Goal: Information Seeking & Learning: Check status

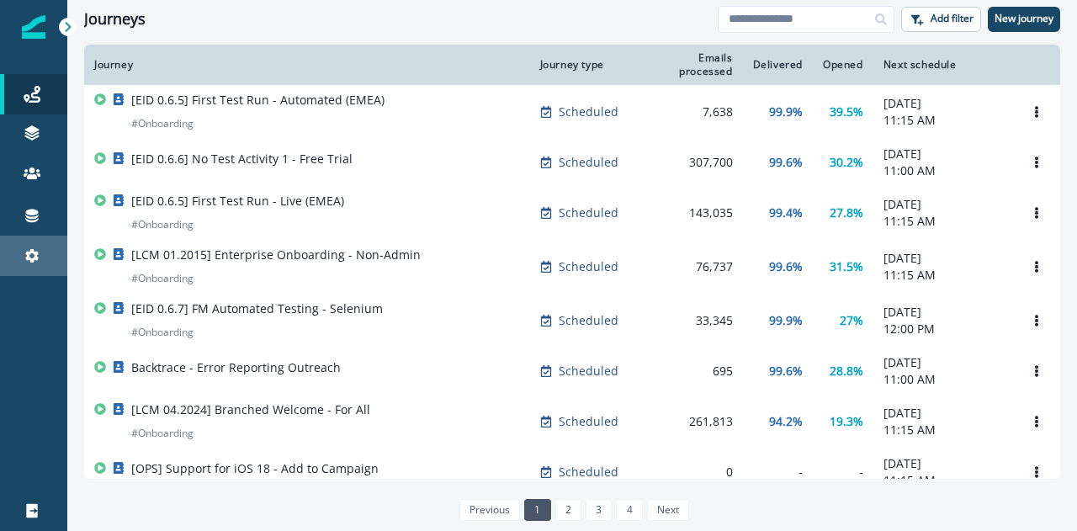
click at [42, 251] on div "Settings" at bounding box center [34, 256] width 54 height 20
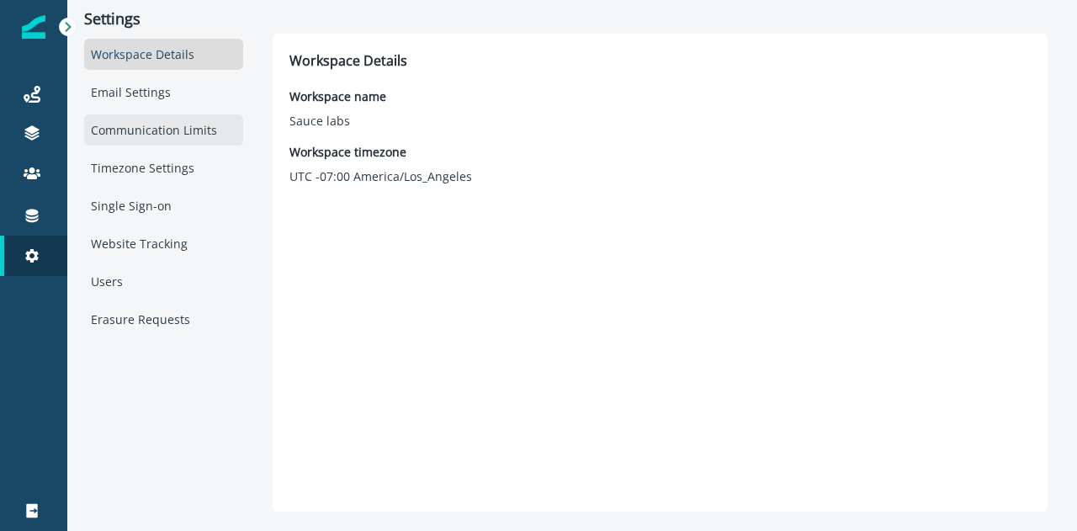
click at [184, 121] on div "Communication Limits" at bounding box center [163, 129] width 159 height 31
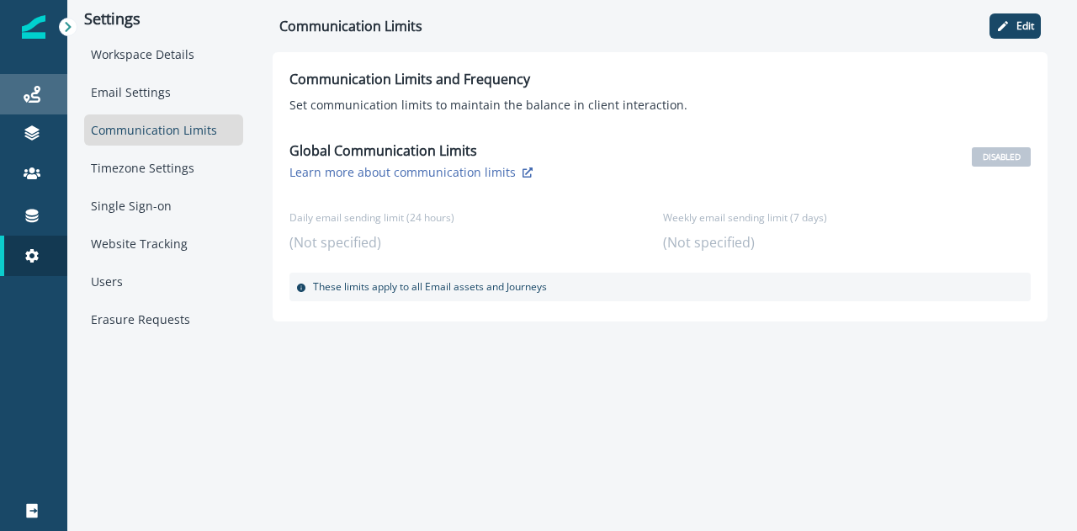
click at [39, 112] on link "Journeys" at bounding box center [33, 94] width 67 height 40
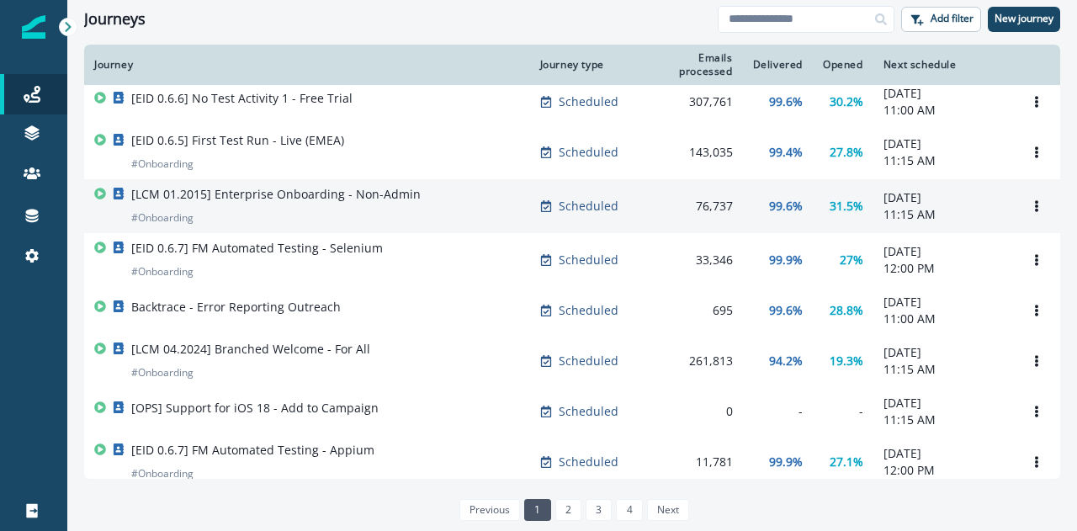
scroll to position [253, 0]
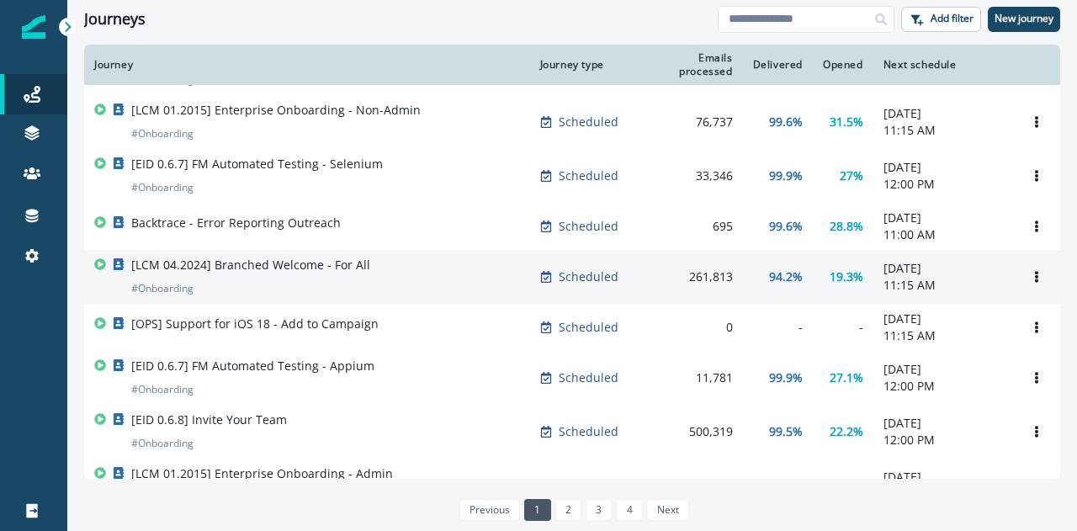
click at [299, 266] on p "[LCM 04.2024] Branched Welcome - For All" at bounding box center [250, 265] width 239 height 17
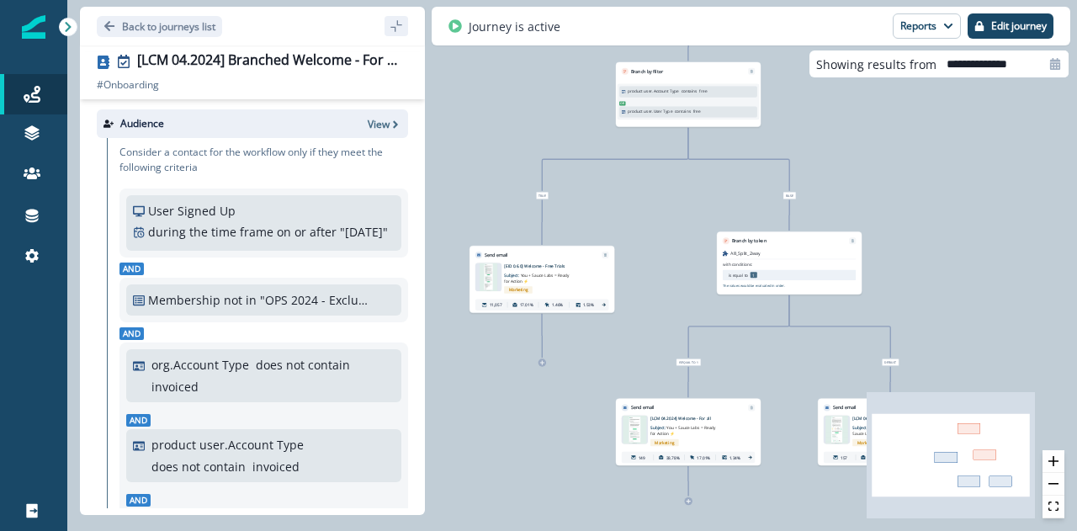
drag, startPoint x: 506, startPoint y: 223, endPoint x: 649, endPoint y: 221, distance: 143.1
click at [649, 221] on div "11,379 contacts have entered the journey Branch by filter product user.Account …" at bounding box center [572, 265] width 1010 height 531
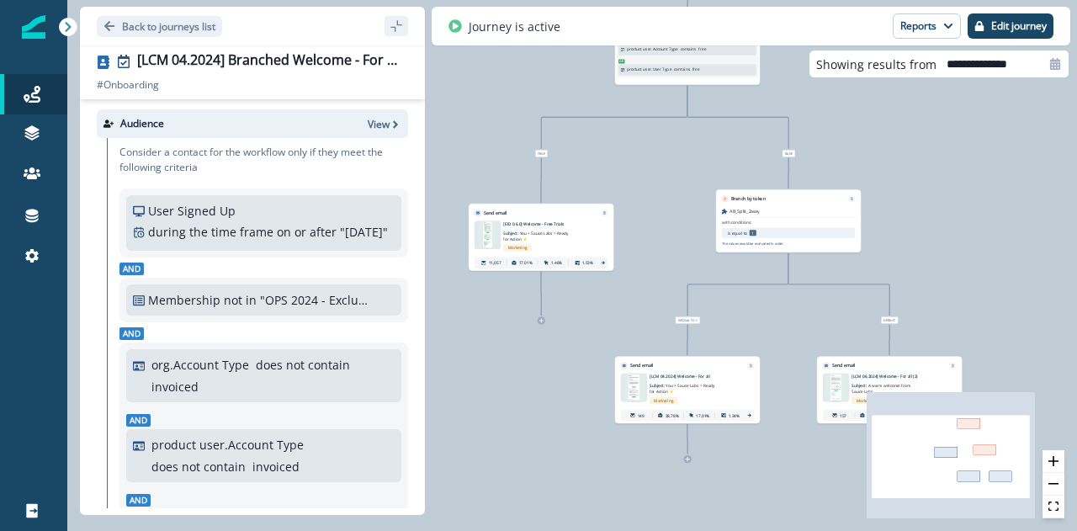
scroll to position [168, 0]
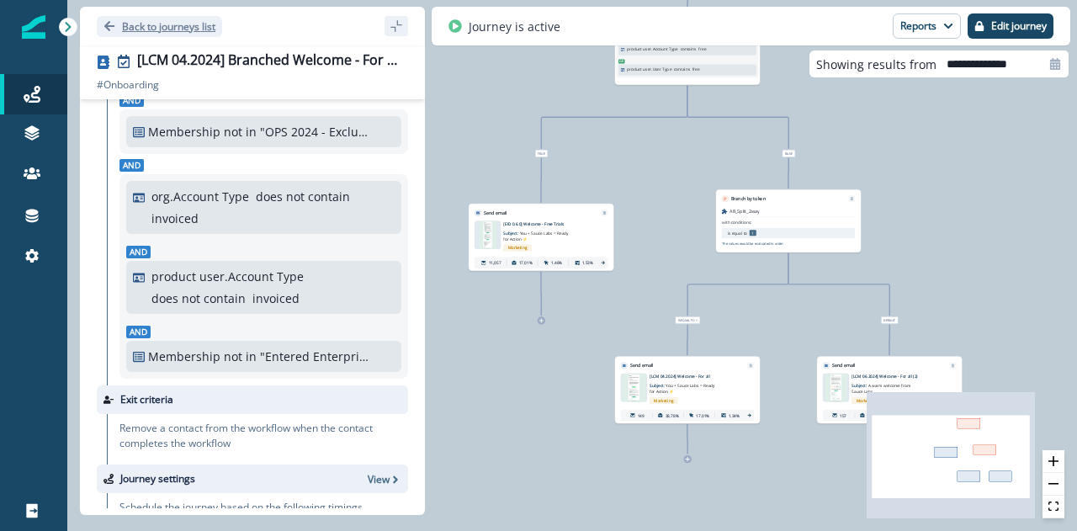
click at [155, 21] on p "Back to journeys list" at bounding box center [168, 26] width 93 height 14
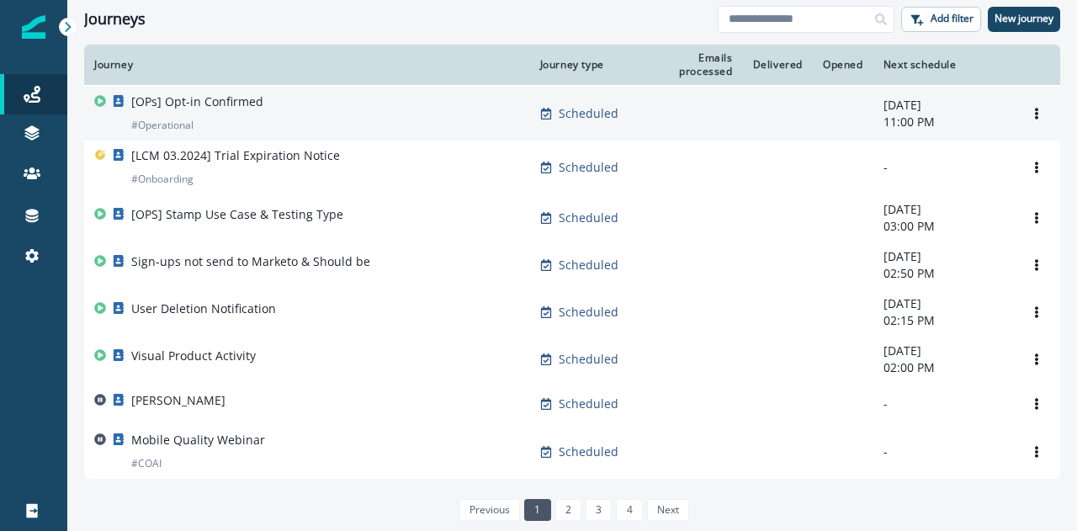
scroll to position [1132, 0]
click at [576, 497] on div "previous 1 2 3 4 next" at bounding box center [572, 509] width 247 height 35
click at [574, 517] on link "2" at bounding box center [569, 510] width 26 height 22
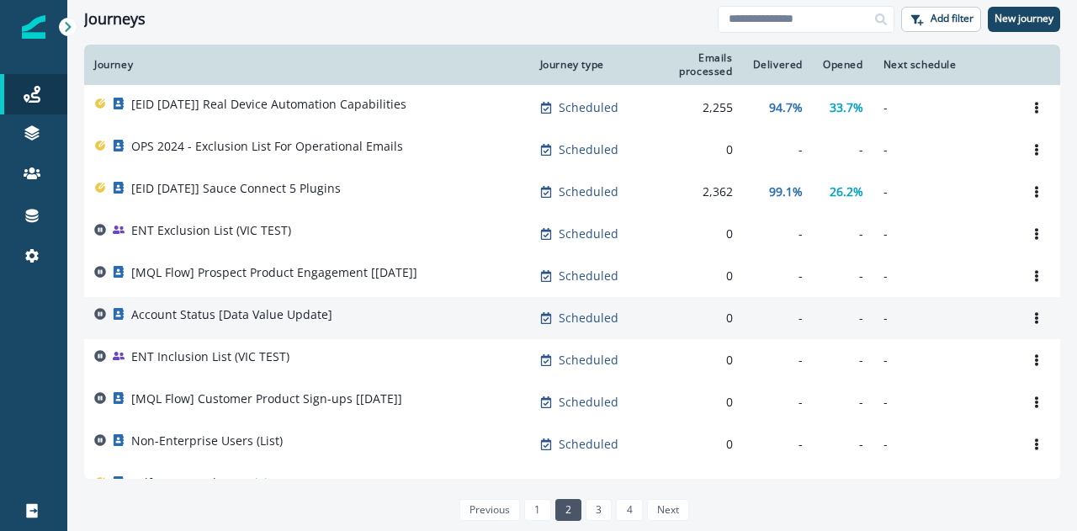
scroll to position [337, 0]
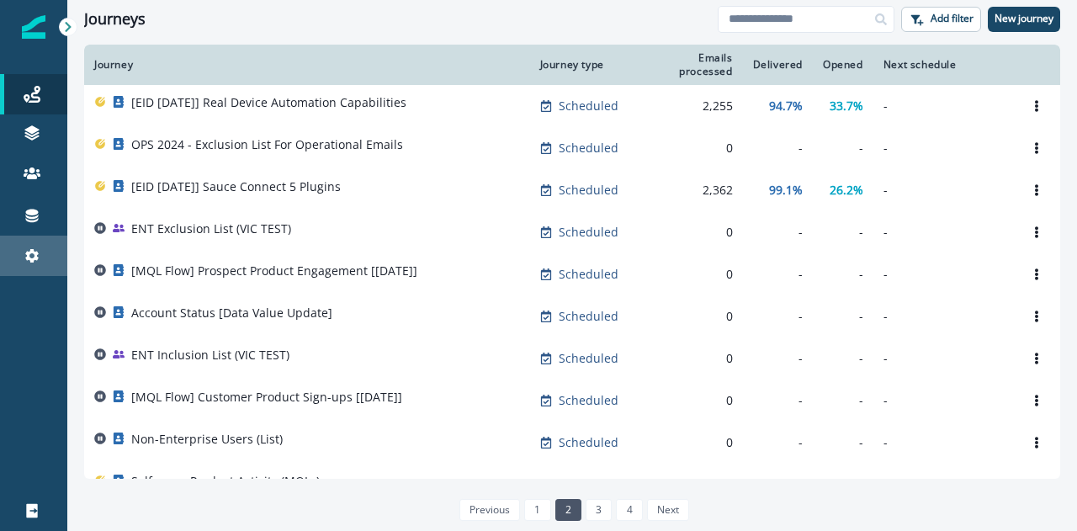
click at [29, 247] on div "Settings" at bounding box center [34, 256] width 54 height 20
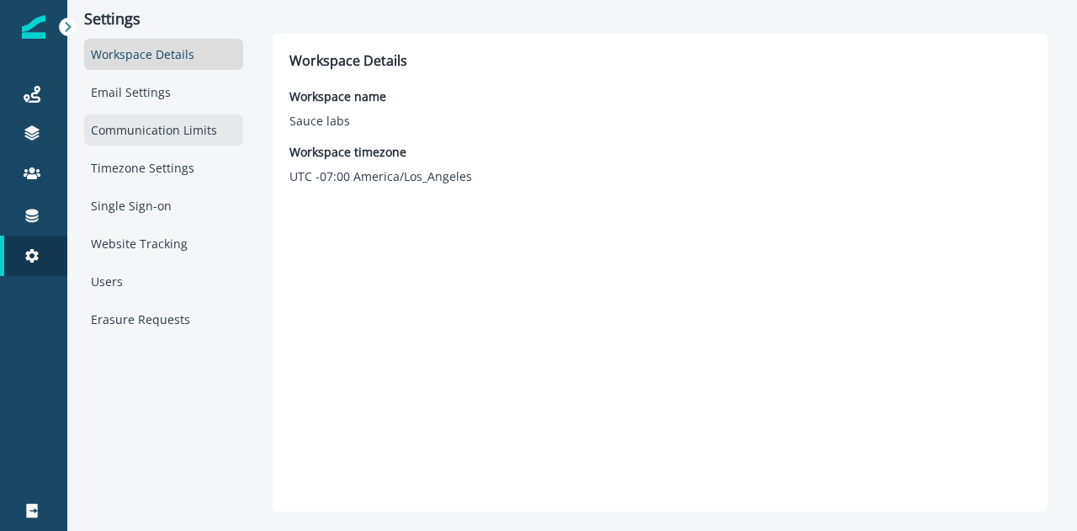
click at [126, 136] on div "Communication Limits" at bounding box center [163, 129] width 159 height 31
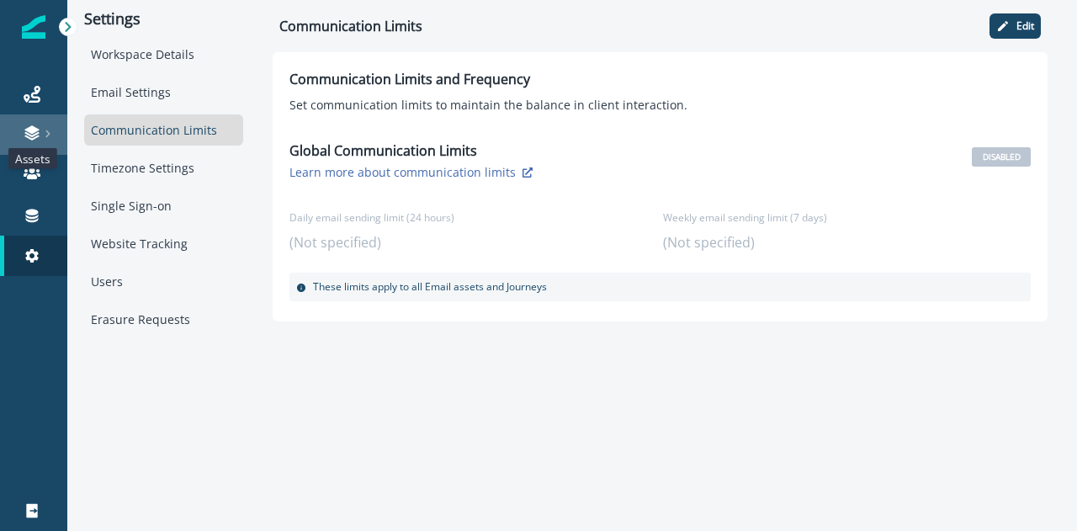
click at [27, 129] on icon at bounding box center [31, 129] width 14 height 8
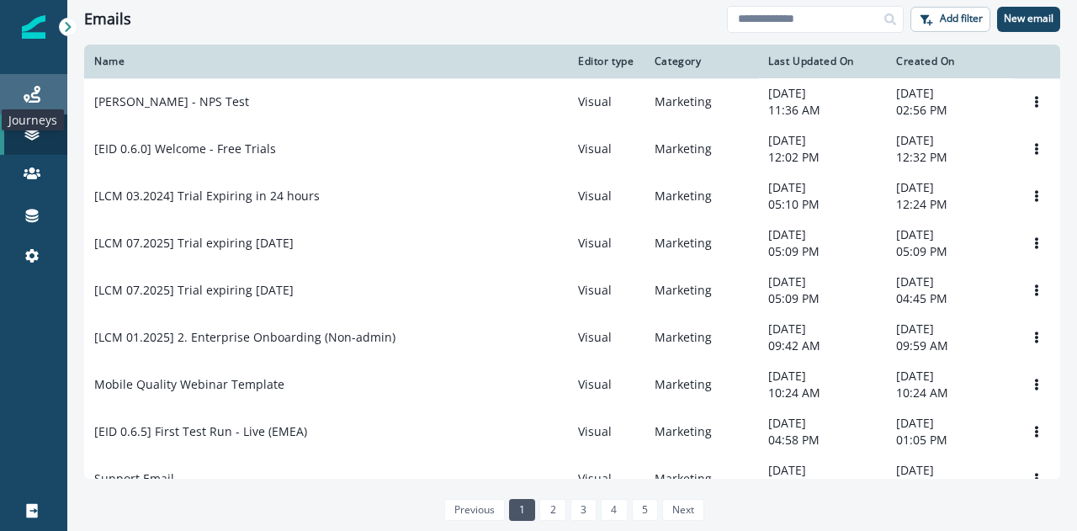
click at [35, 99] on icon at bounding box center [32, 94] width 17 height 17
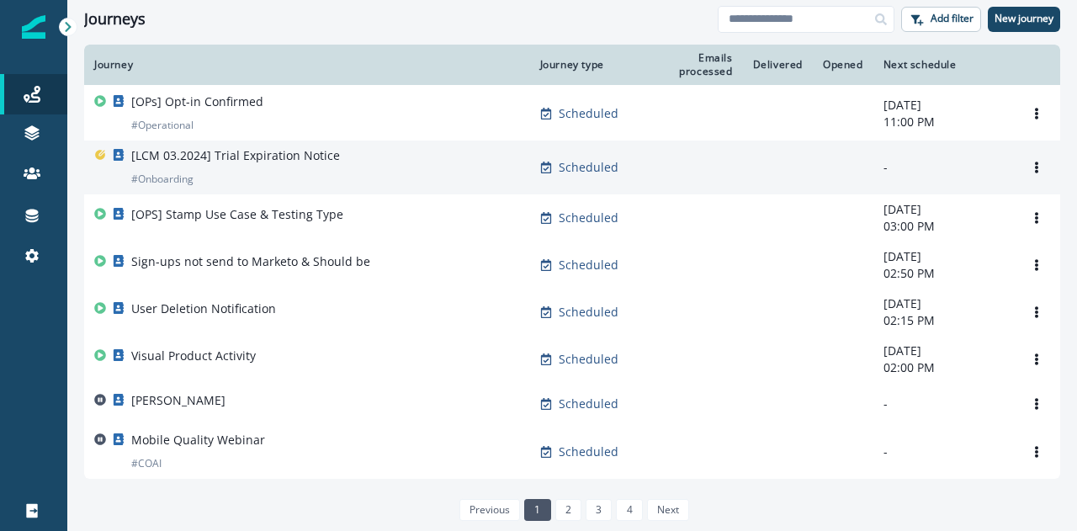
scroll to position [1132, 0]
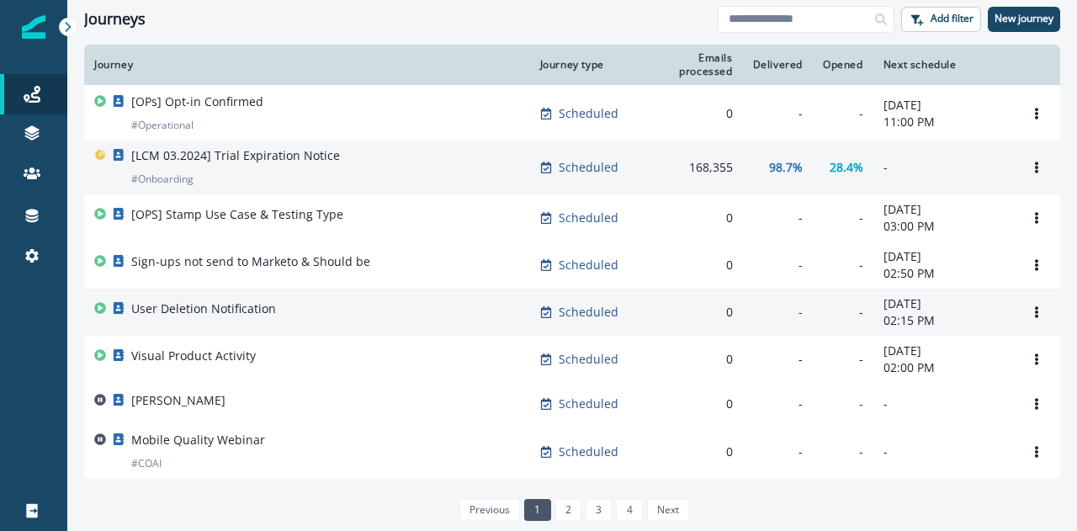
click at [344, 321] on div "User Deletion Notification" at bounding box center [307, 313] width 426 height 24
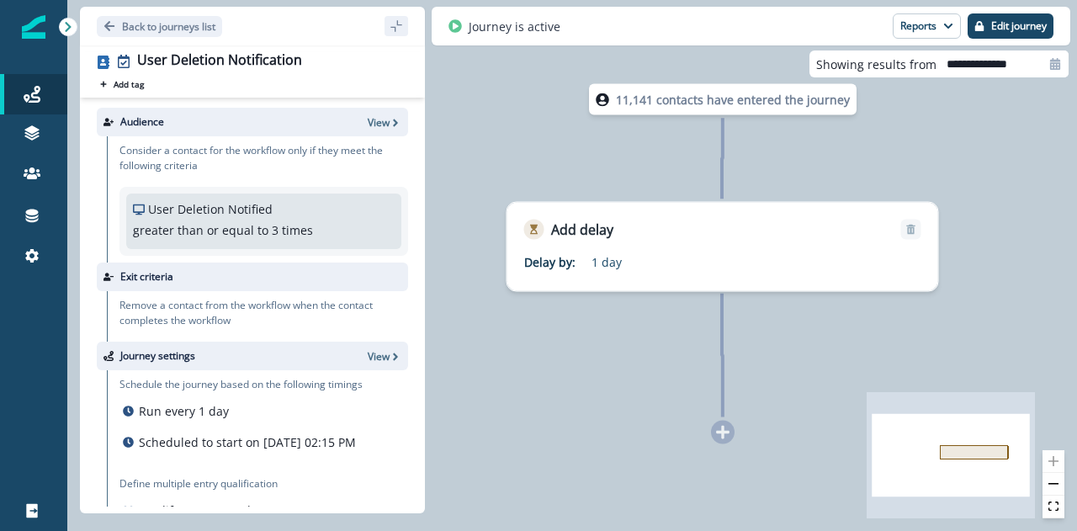
drag, startPoint x: 484, startPoint y: 341, endPoint x: 634, endPoint y: 339, distance: 149.8
click at [634, 339] on div "11,141 contacts have entered the journey Add delay Delay by: 1 day Delay detail…" at bounding box center [572, 265] width 1010 height 531
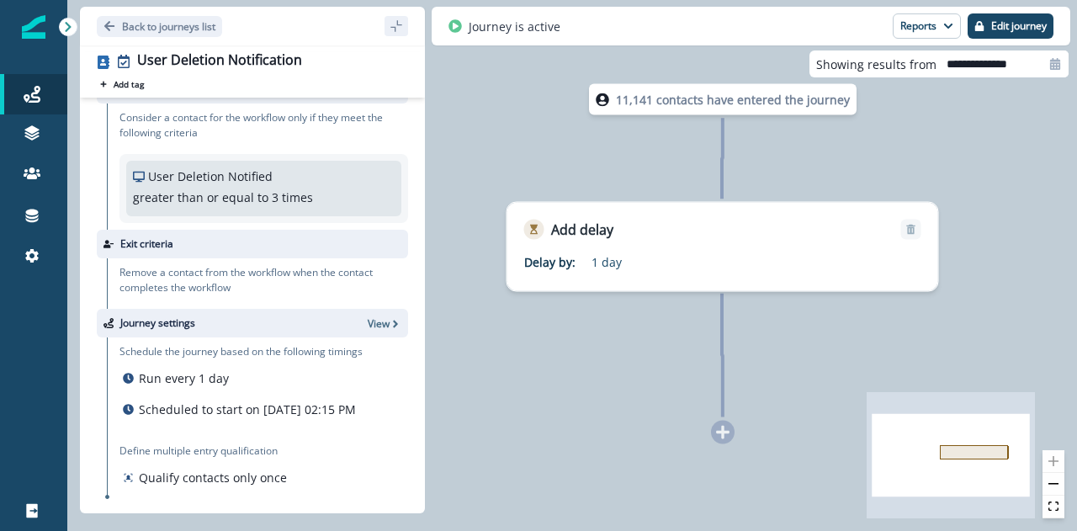
scroll to position [50, 0]
click at [1058, 486] on button "zoom out" at bounding box center [1054, 484] width 22 height 23
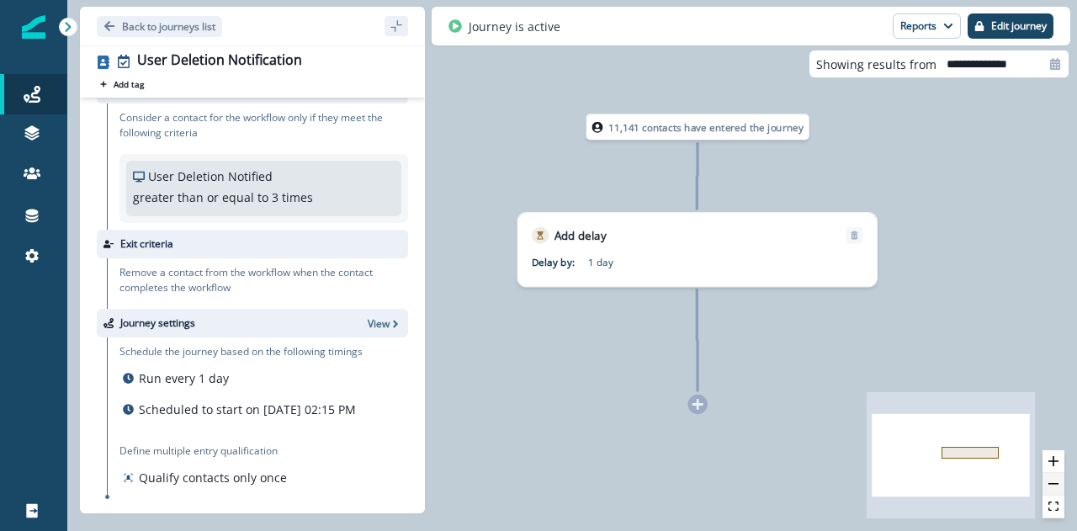
click at [1058, 486] on button "zoom out" at bounding box center [1054, 484] width 22 height 23
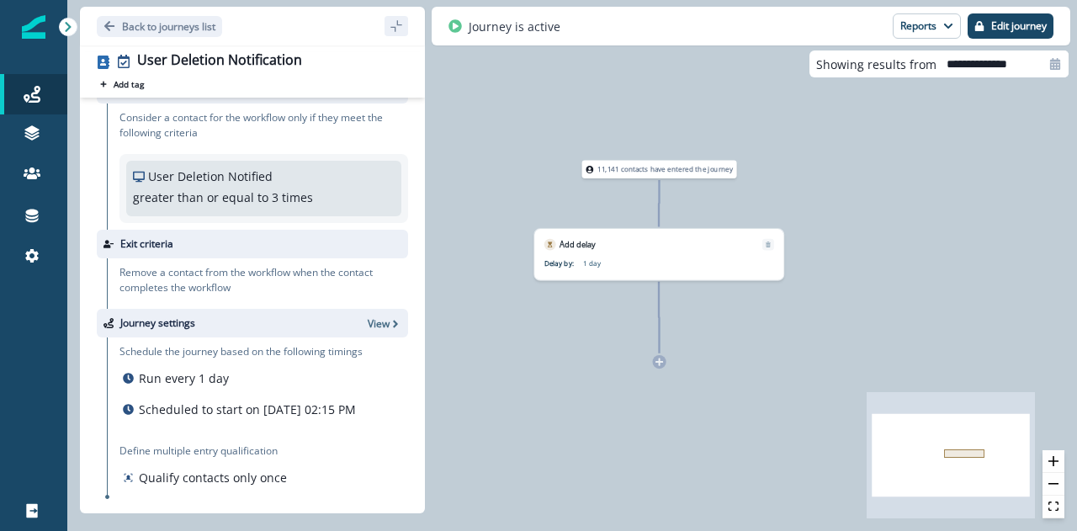
scroll to position [0, 0]
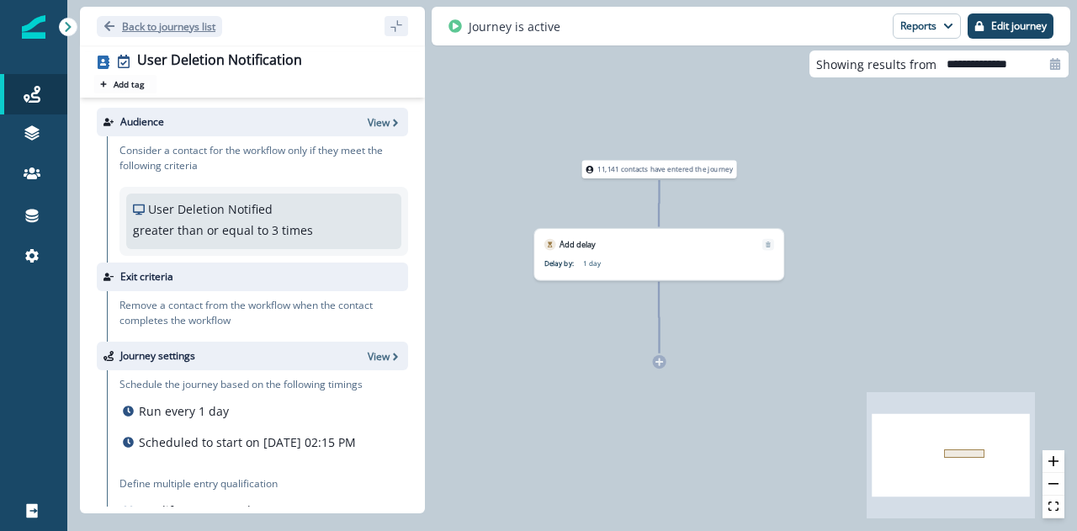
click at [111, 27] on icon "Go back" at bounding box center [110, 26] width 12 height 12
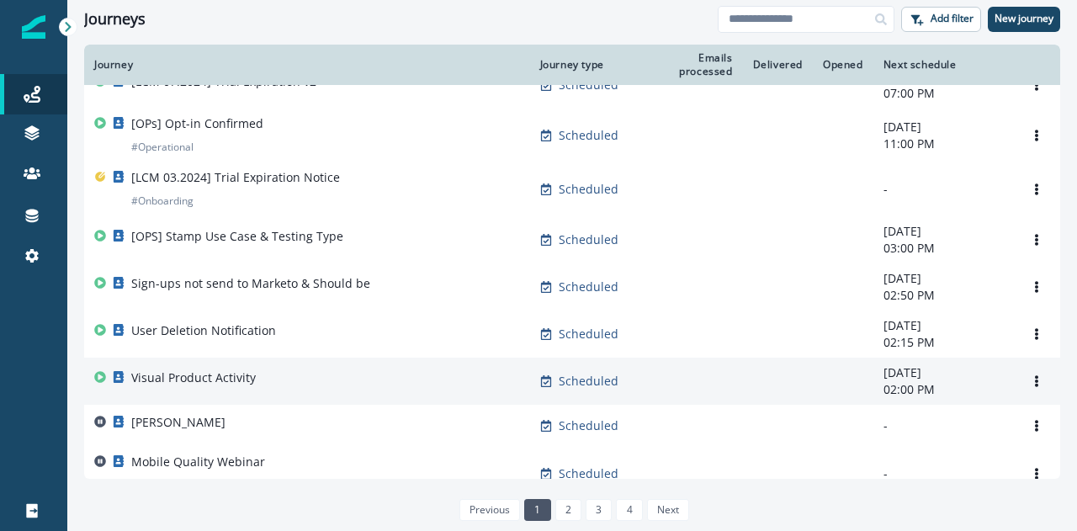
scroll to position [1132, 0]
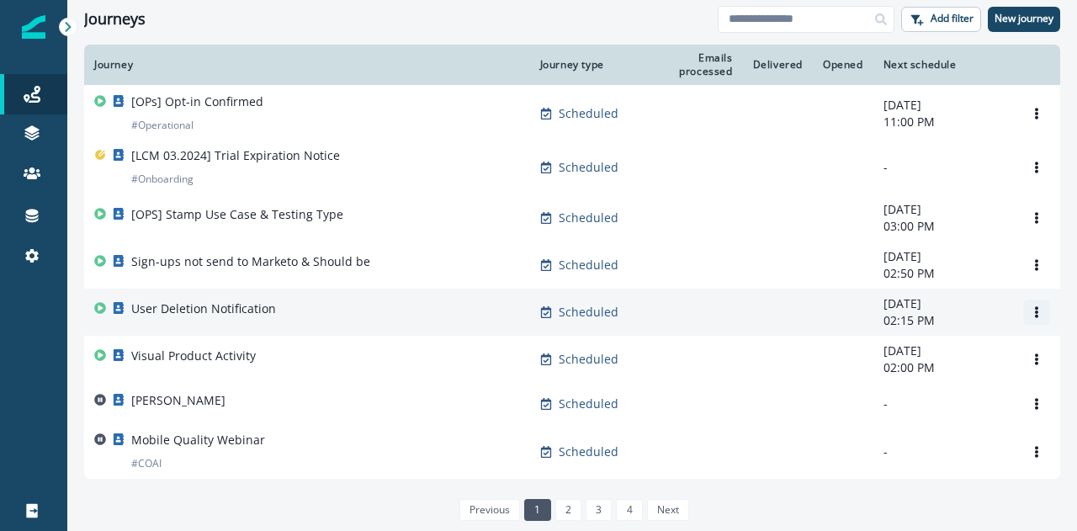
click at [1031, 314] on icon "Options" at bounding box center [1037, 312] width 12 height 12
click at [307, 303] on div "User Deletion Notification" at bounding box center [307, 313] width 426 height 24
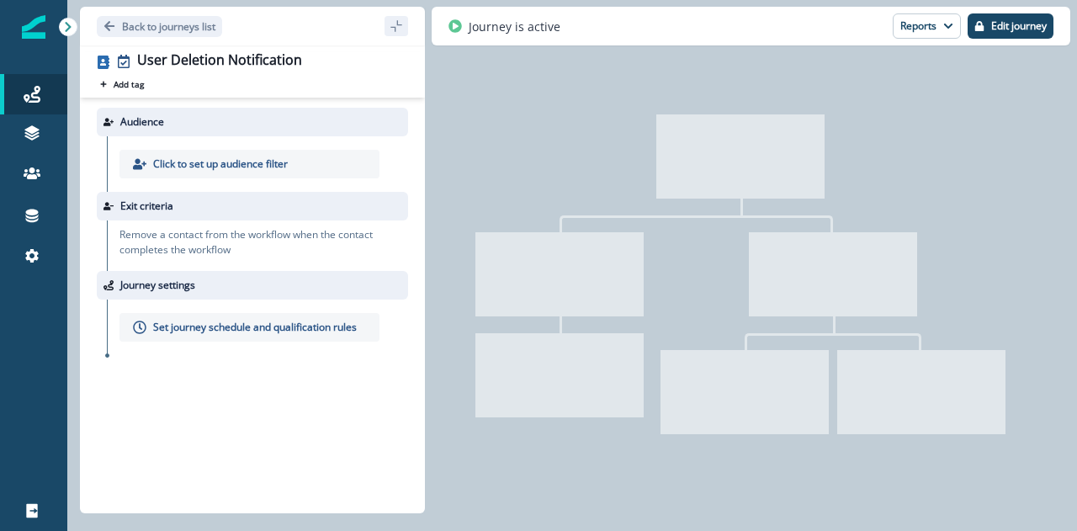
type input "**********"
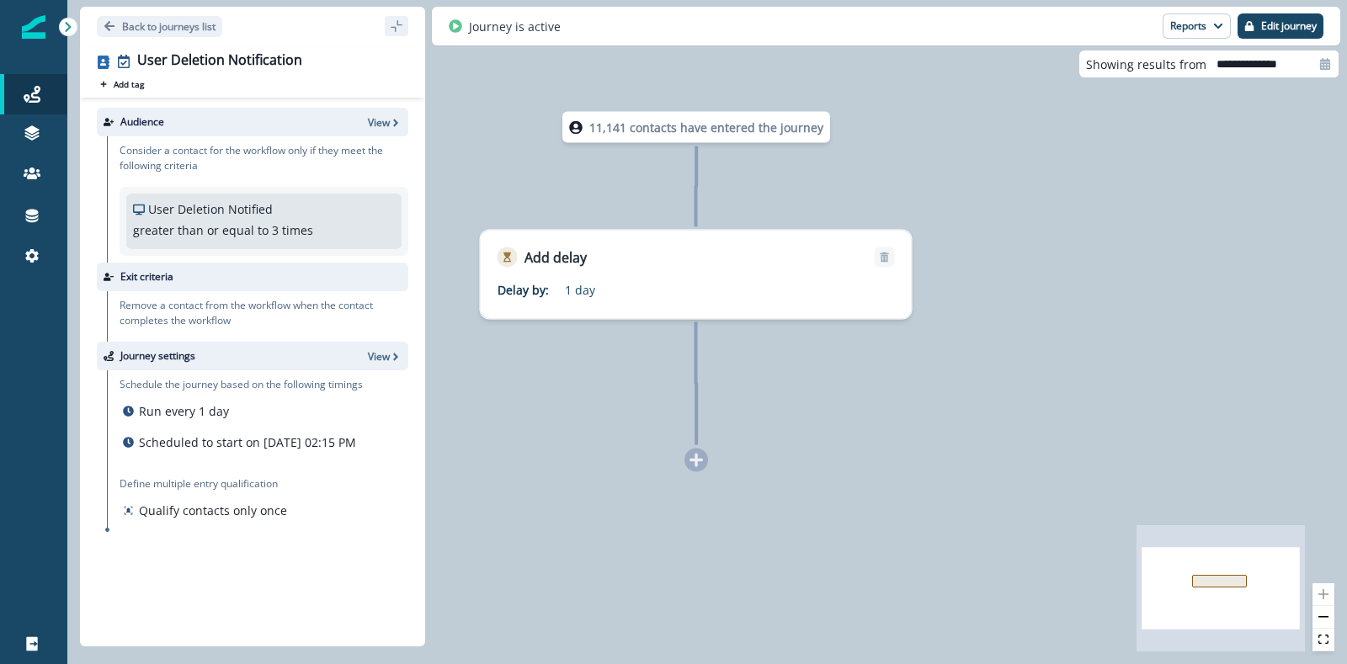
drag, startPoint x: 936, startPoint y: 263, endPoint x: 1019, endPoint y: 258, distance: 82.6
click at [1019, 269] on div "11,141 contacts have entered the journey Add delay Delay by: 1 day Delay detail…" at bounding box center [706, 332] width 1279 height 664
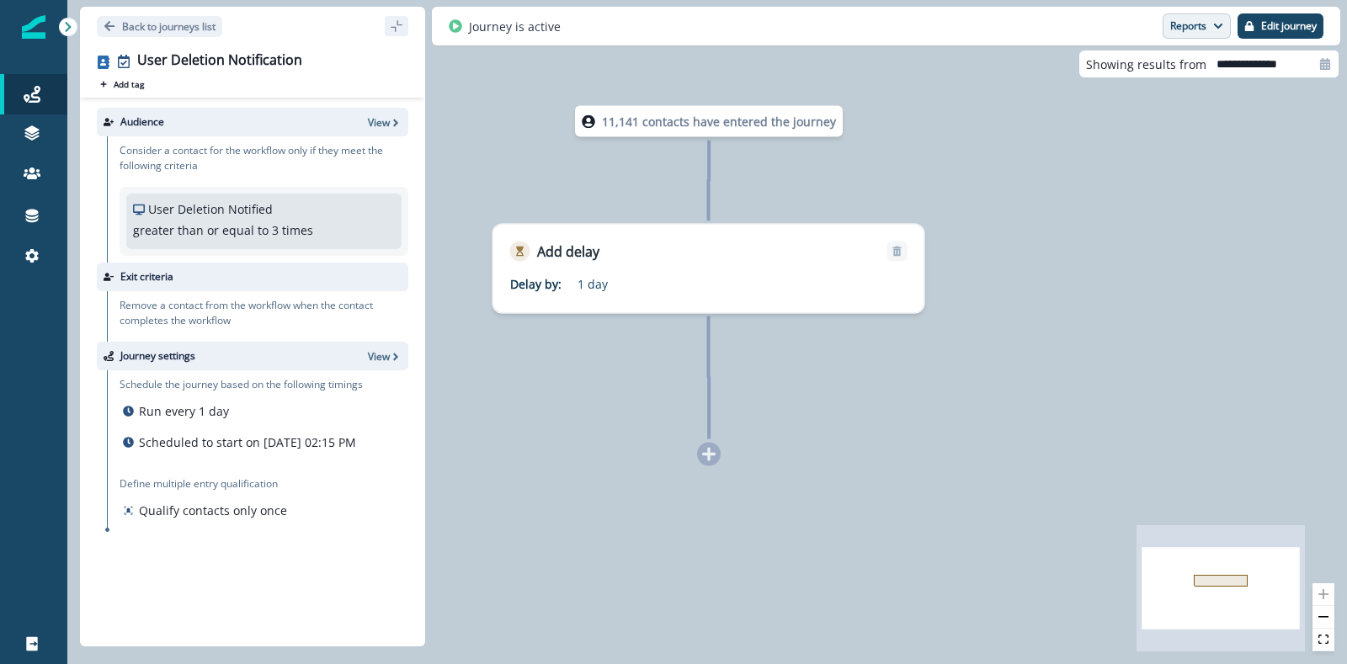
click at [1077, 32] on button "Reports" at bounding box center [1196, 25] width 68 height 25
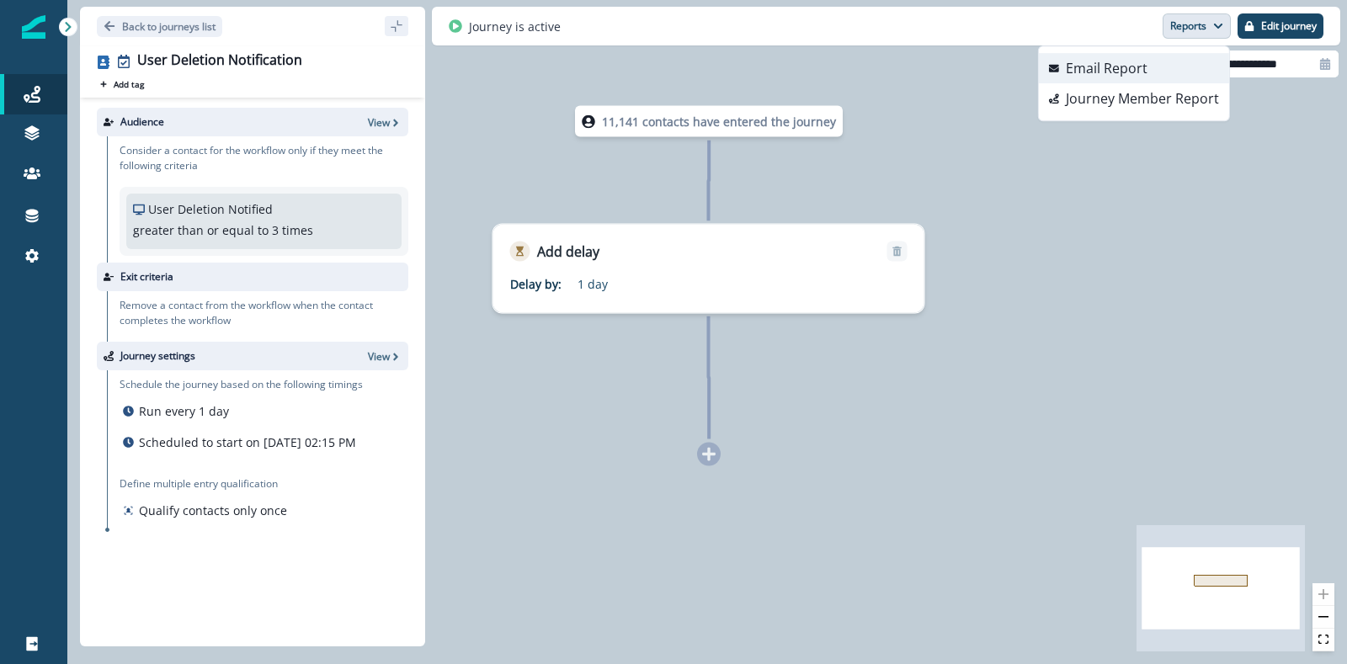
click at [1077, 69] on button "Email Report" at bounding box center [1134, 68] width 190 height 30
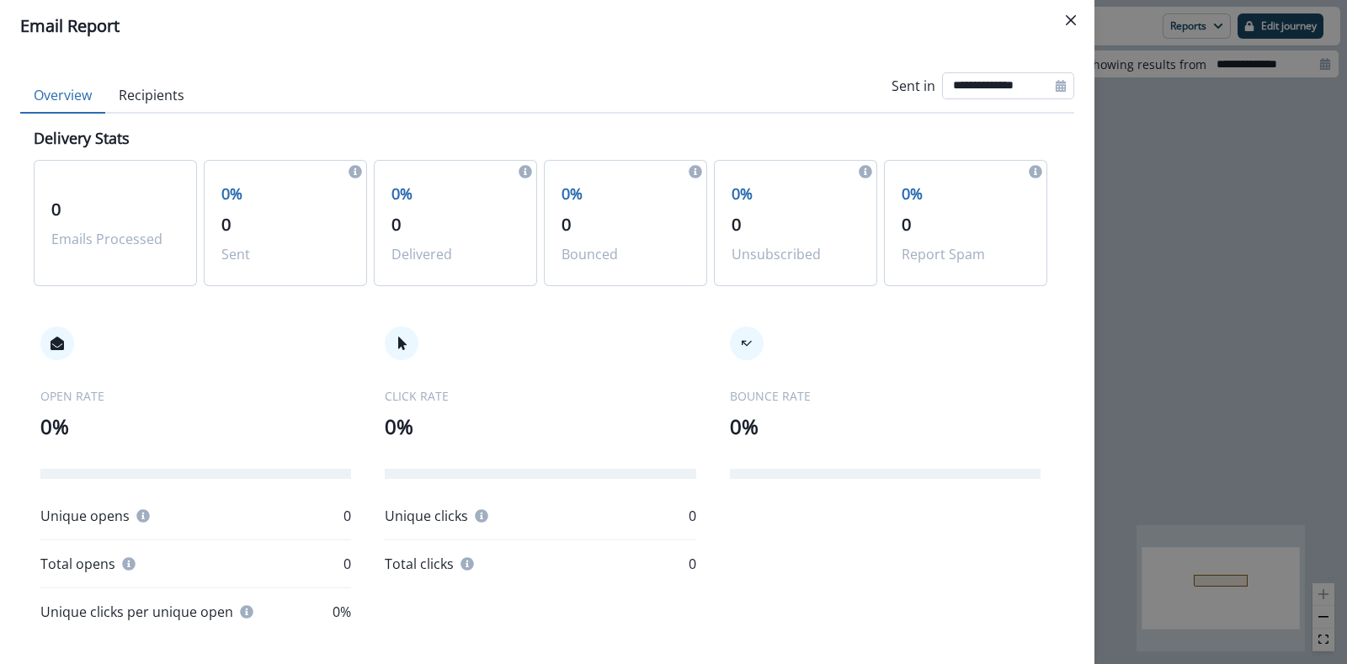
click at [987, 92] on input "**********" at bounding box center [1008, 85] width 132 height 27
select select "*"
select select "****"
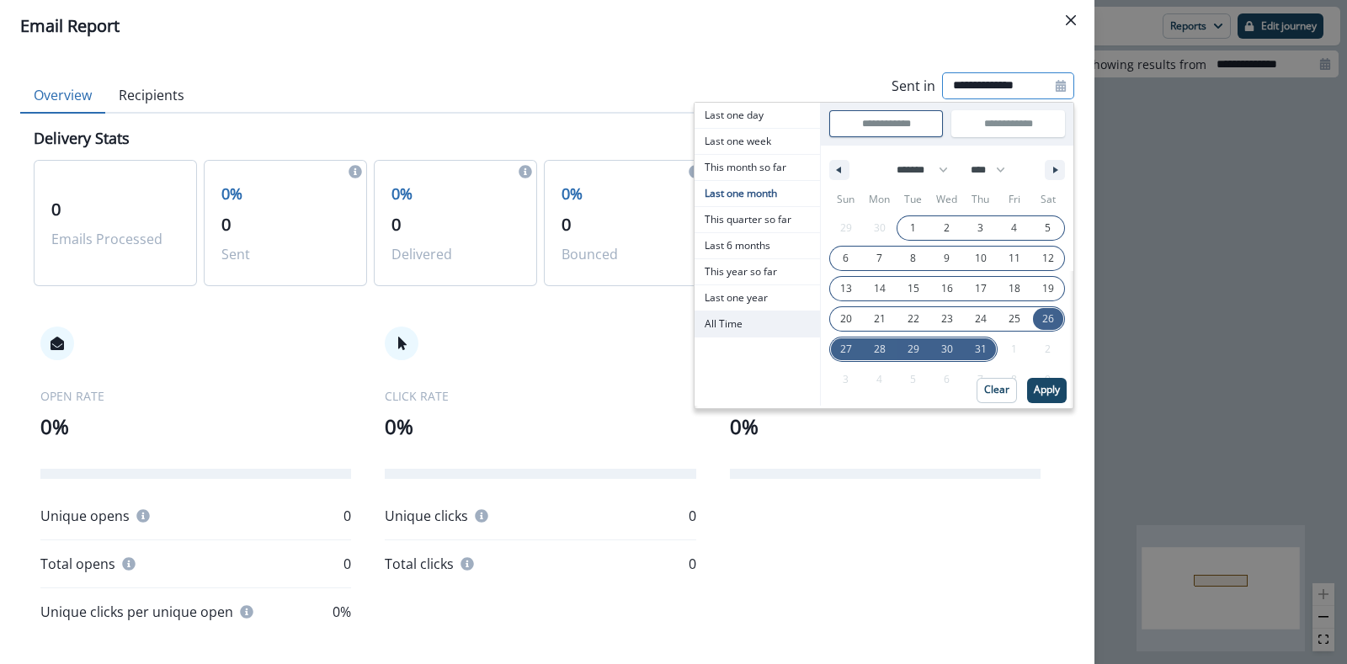
click at [754, 316] on span "All Time" at bounding box center [756, 323] width 125 height 25
type input "********"
type input "**********"
select select "**"
select select "****"
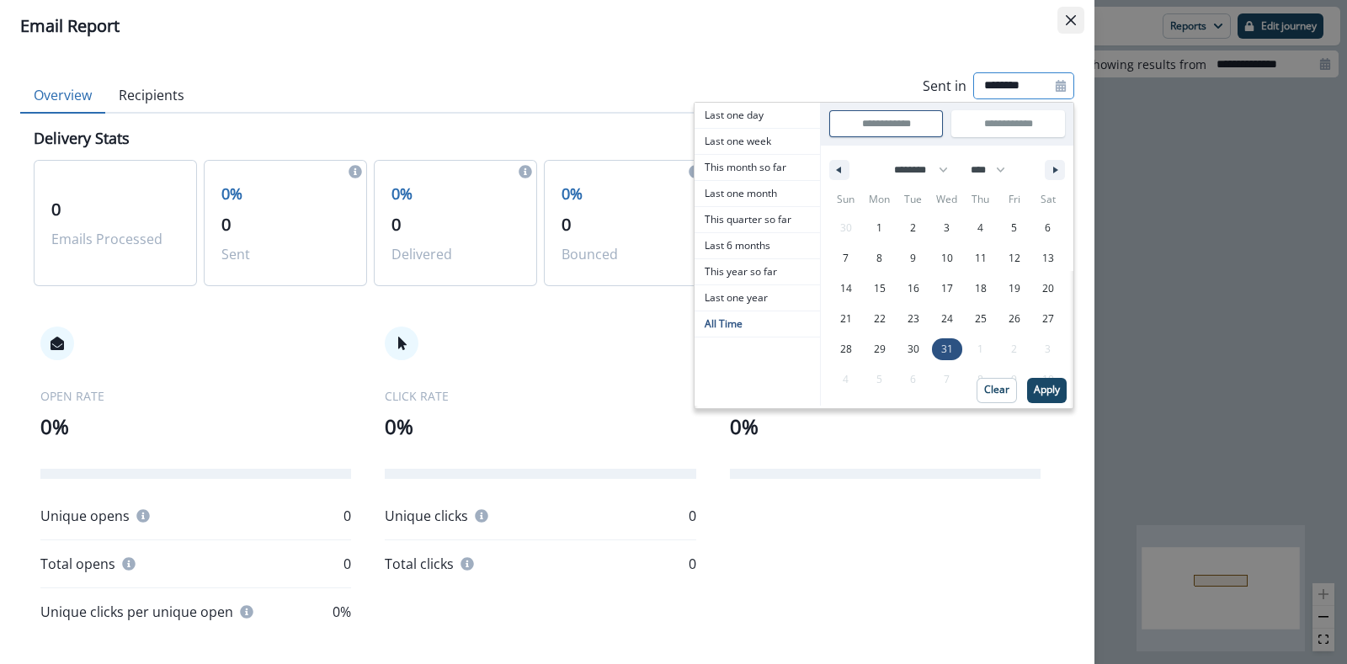
click at [1061, 23] on button "Close" at bounding box center [1070, 20] width 27 height 27
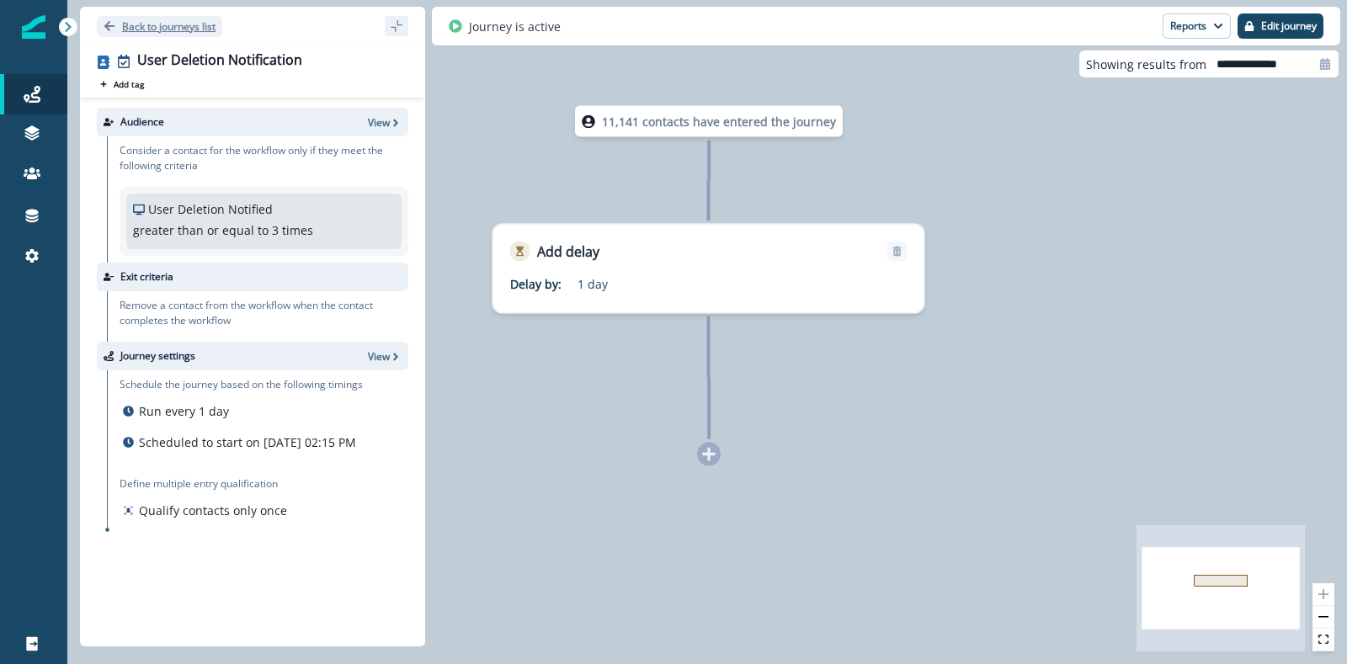
click at [150, 29] on p "Back to journeys list" at bounding box center [168, 26] width 93 height 14
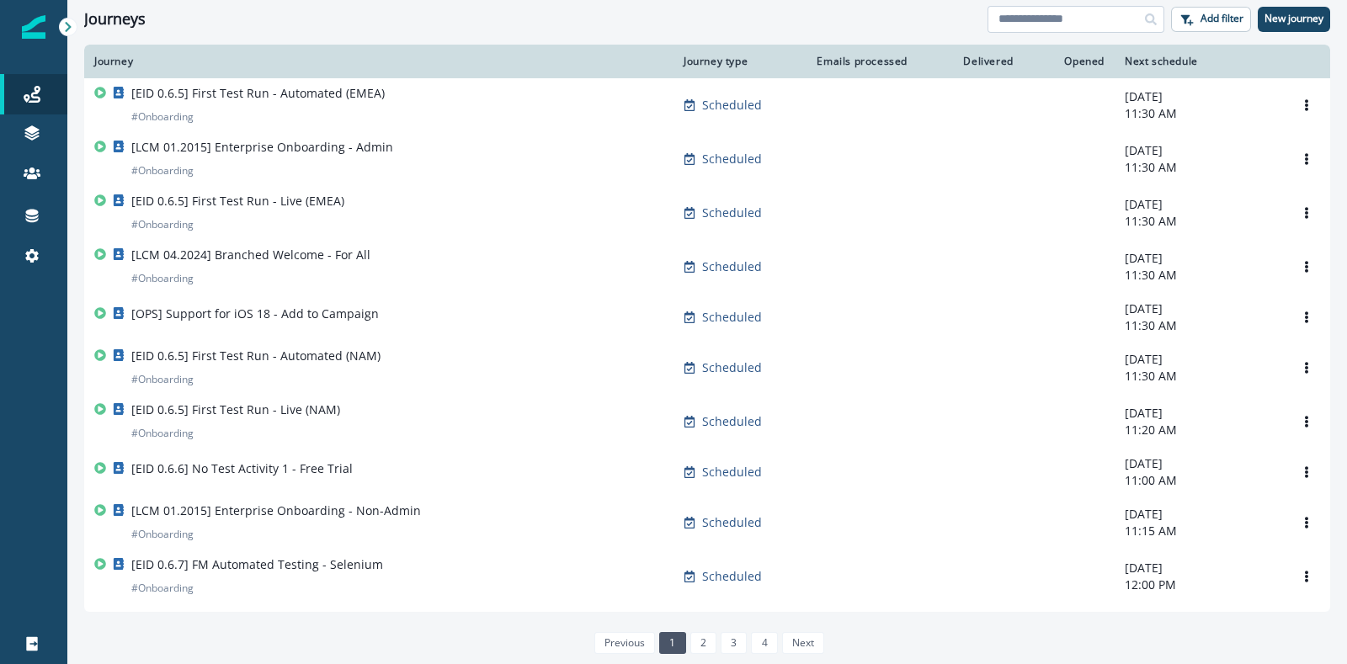
click at [1029, 20] on input at bounding box center [1075, 19] width 177 height 27
type input "********"
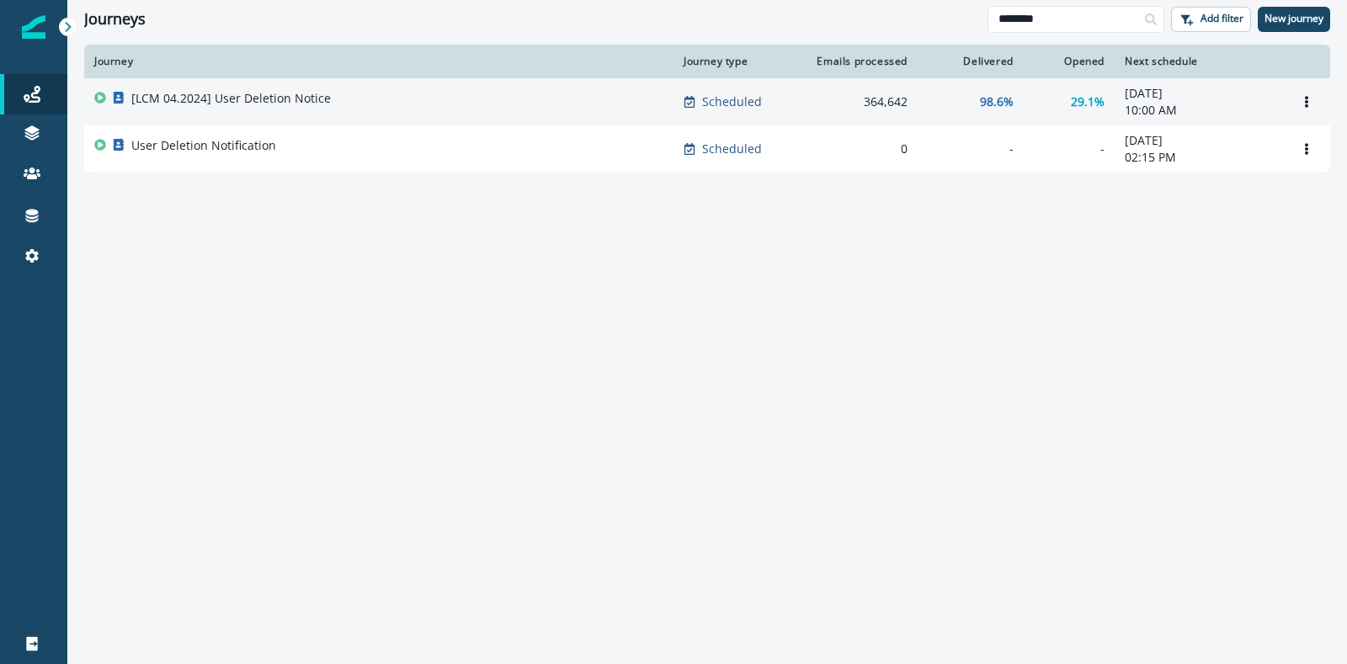
click at [375, 112] on div "[LCM 04.2024] User Deletion Notice" at bounding box center [378, 102] width 569 height 24
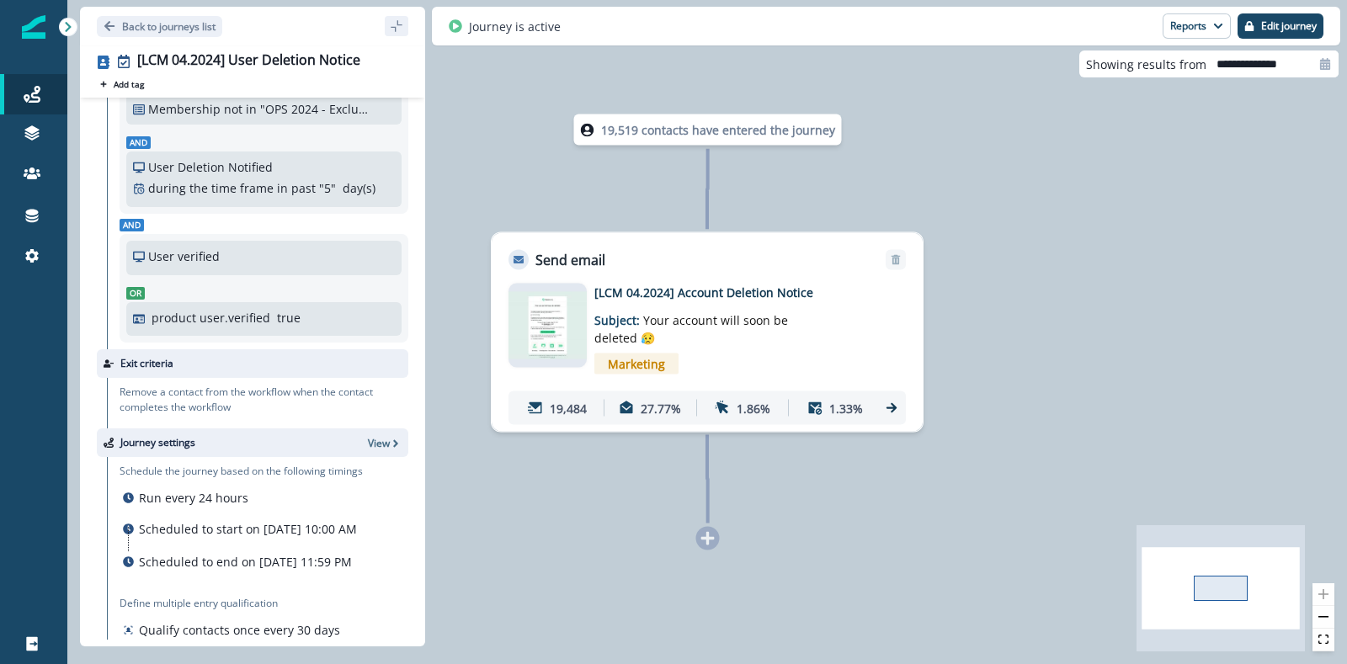
scroll to position [154, 0]
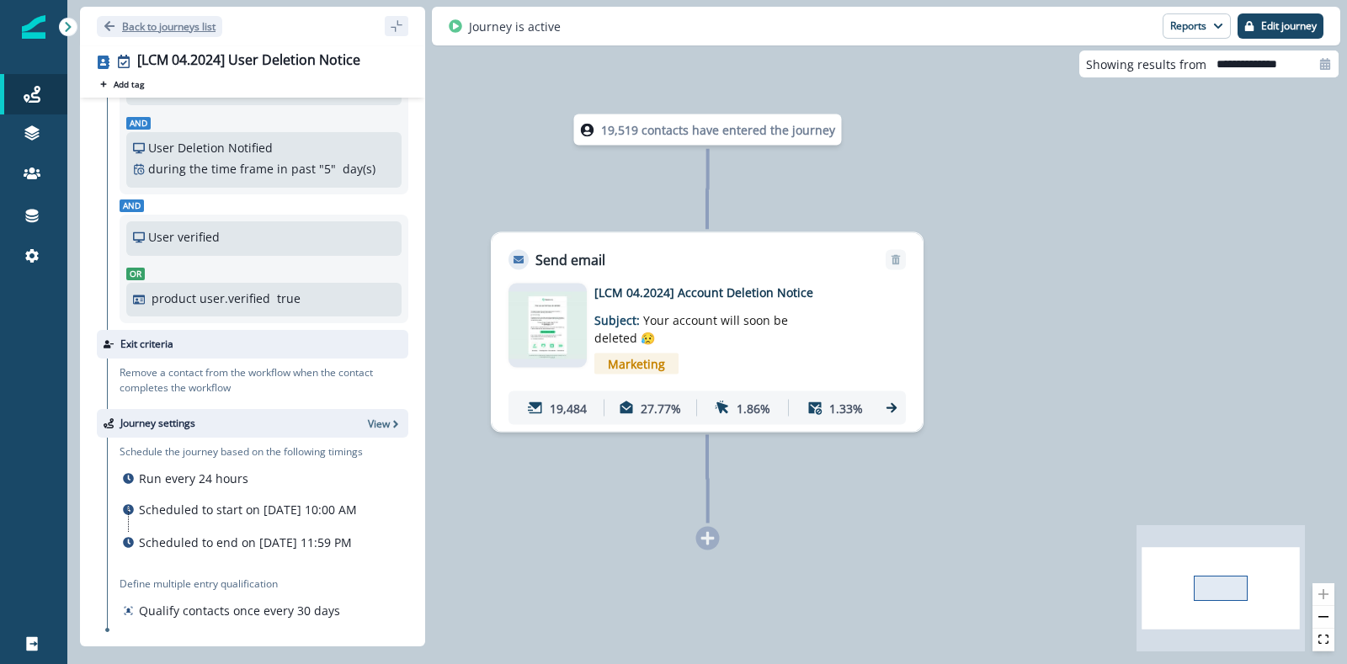
click at [129, 27] on p "Back to journeys list" at bounding box center [168, 26] width 93 height 14
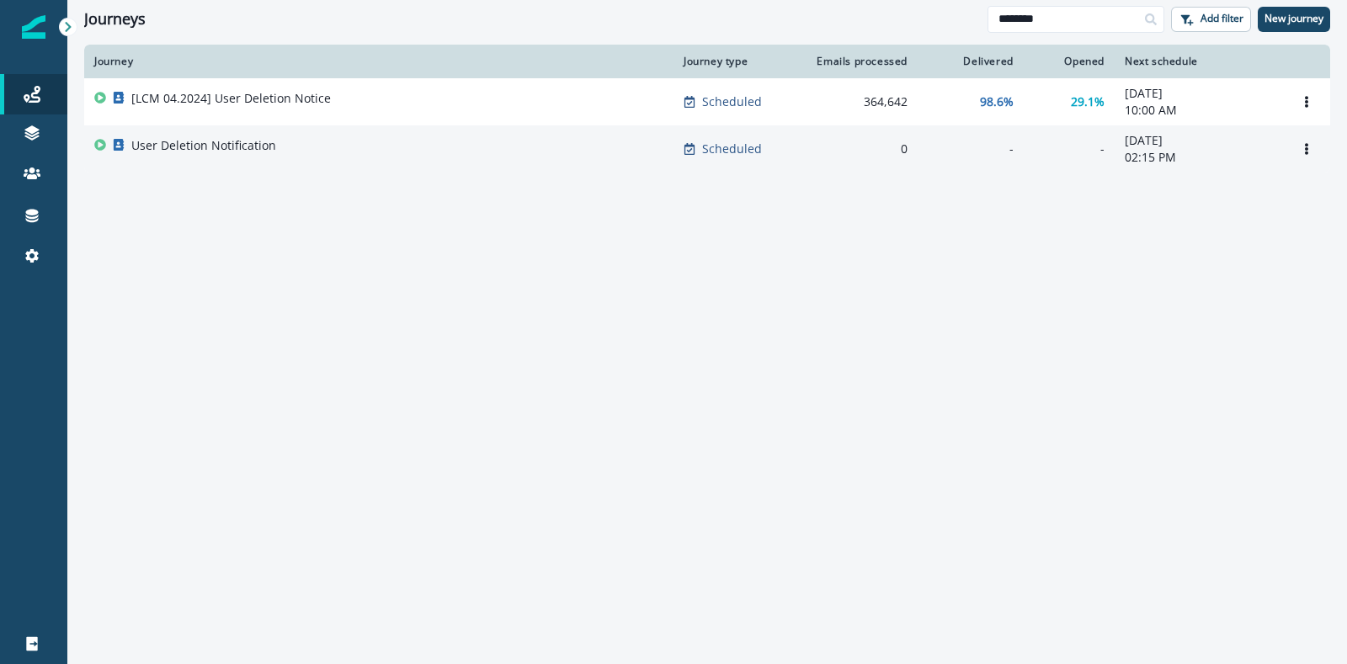
click at [261, 152] on p "User Deletion Notification" at bounding box center [203, 145] width 145 height 17
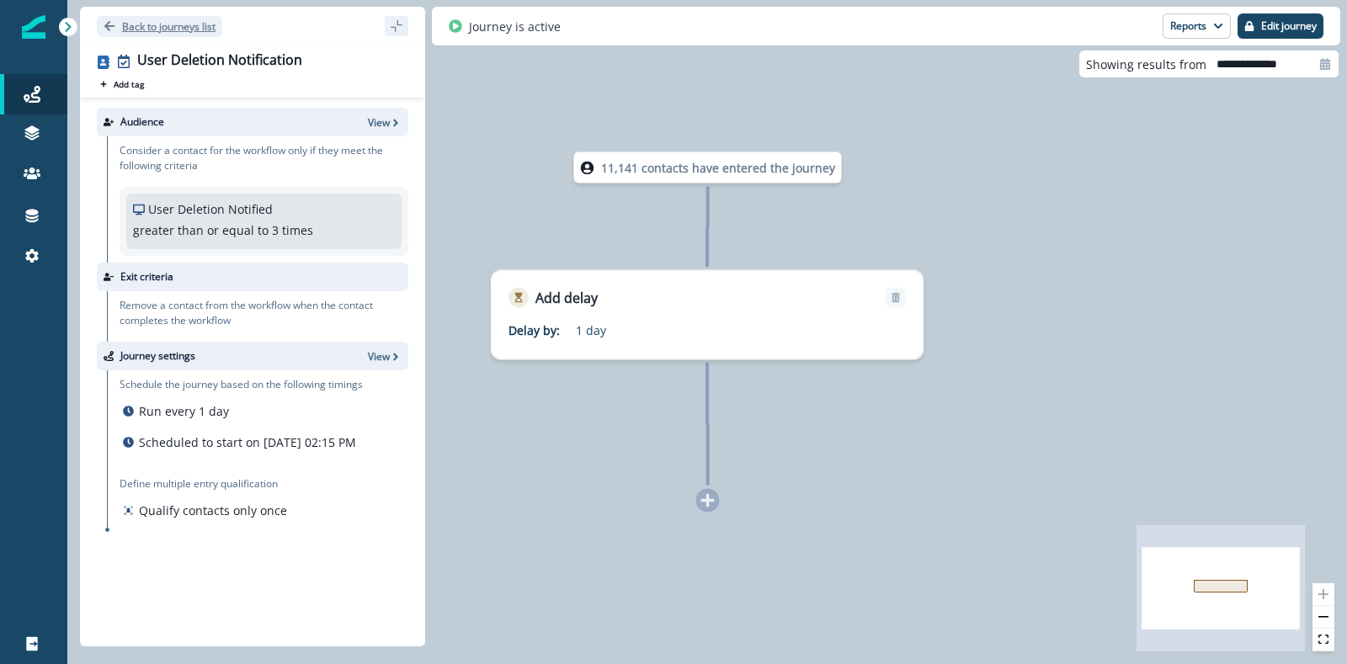
click at [100, 30] on button "Back to journeys list" at bounding box center [159, 26] width 125 height 21
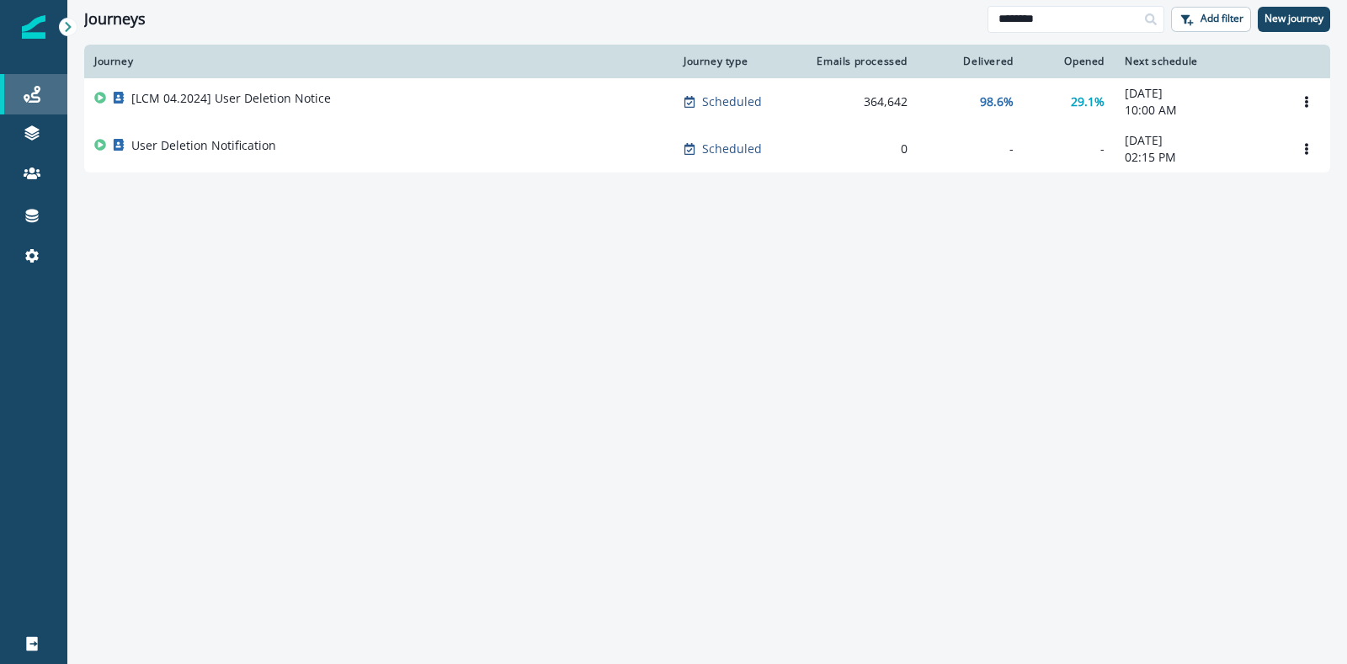
click at [36, 91] on icon at bounding box center [32, 94] width 17 height 17
click at [66, 19] on div at bounding box center [68, 27] width 19 height 19
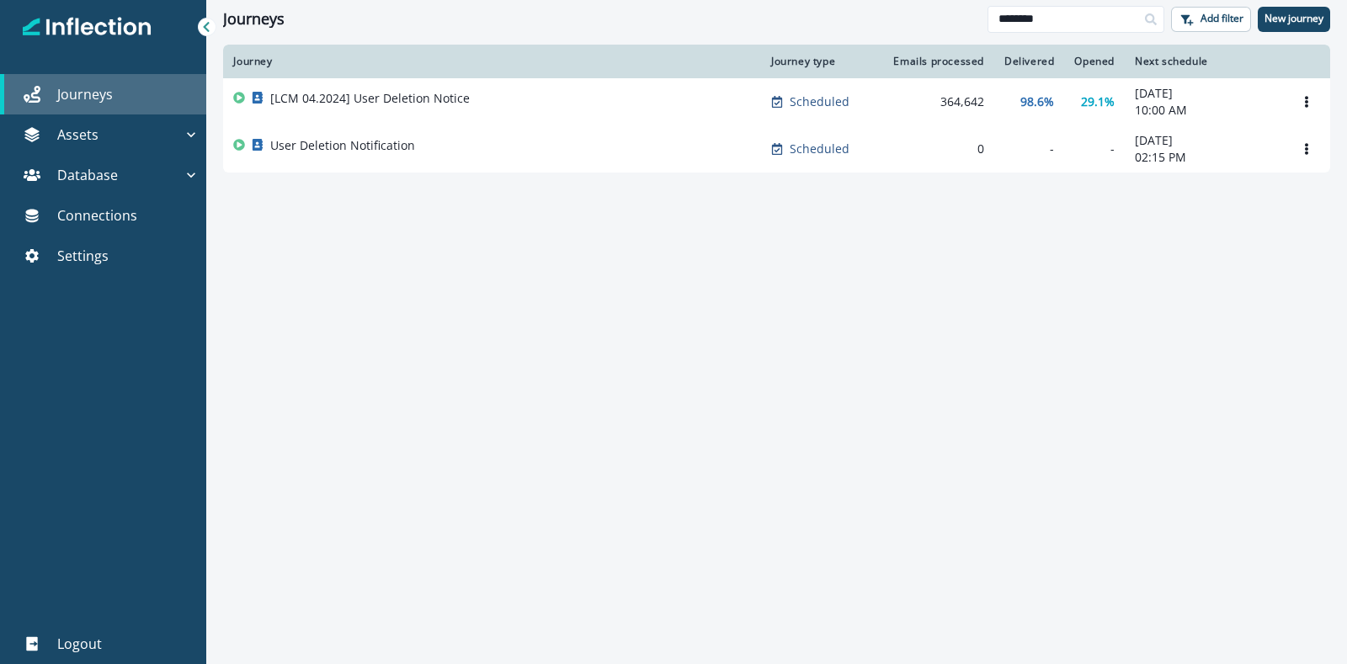
click at [113, 95] on div "Journeys" at bounding box center [103, 94] width 193 height 20
click at [1077, 26] on input "********" at bounding box center [1075, 19] width 177 height 27
type input "*******"
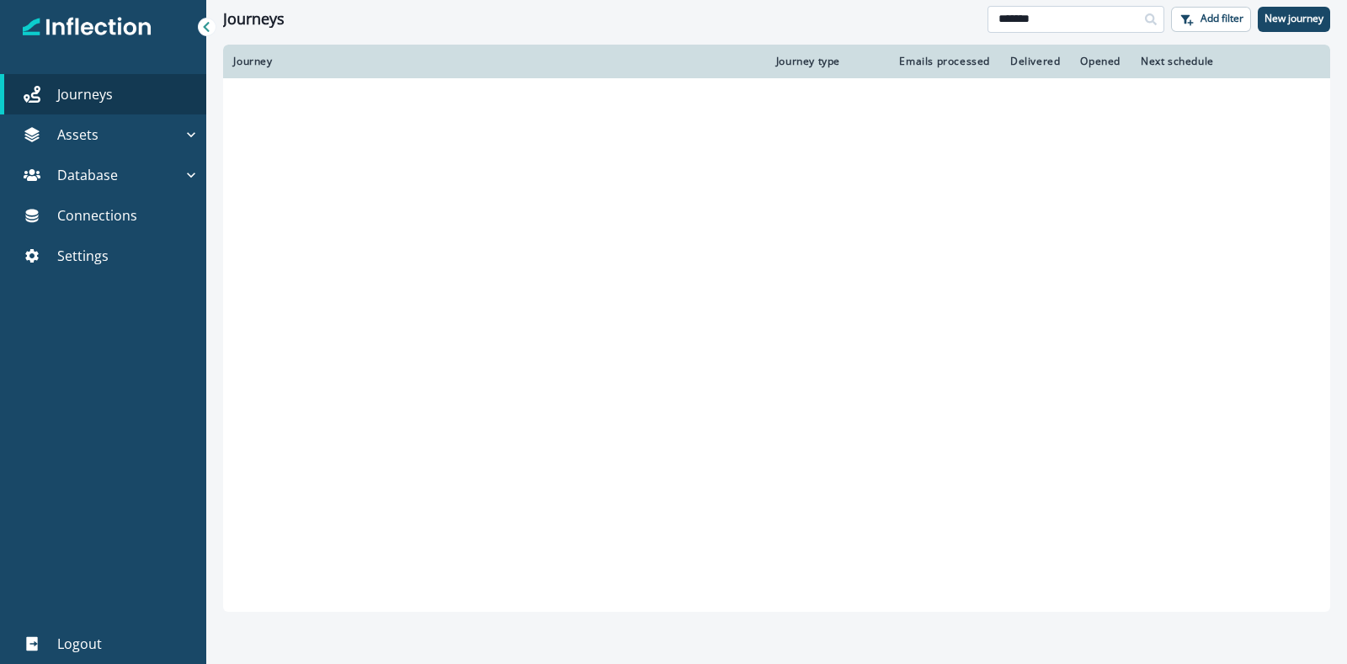
click at [1077, 29] on input "*******" at bounding box center [1075, 19] width 177 height 27
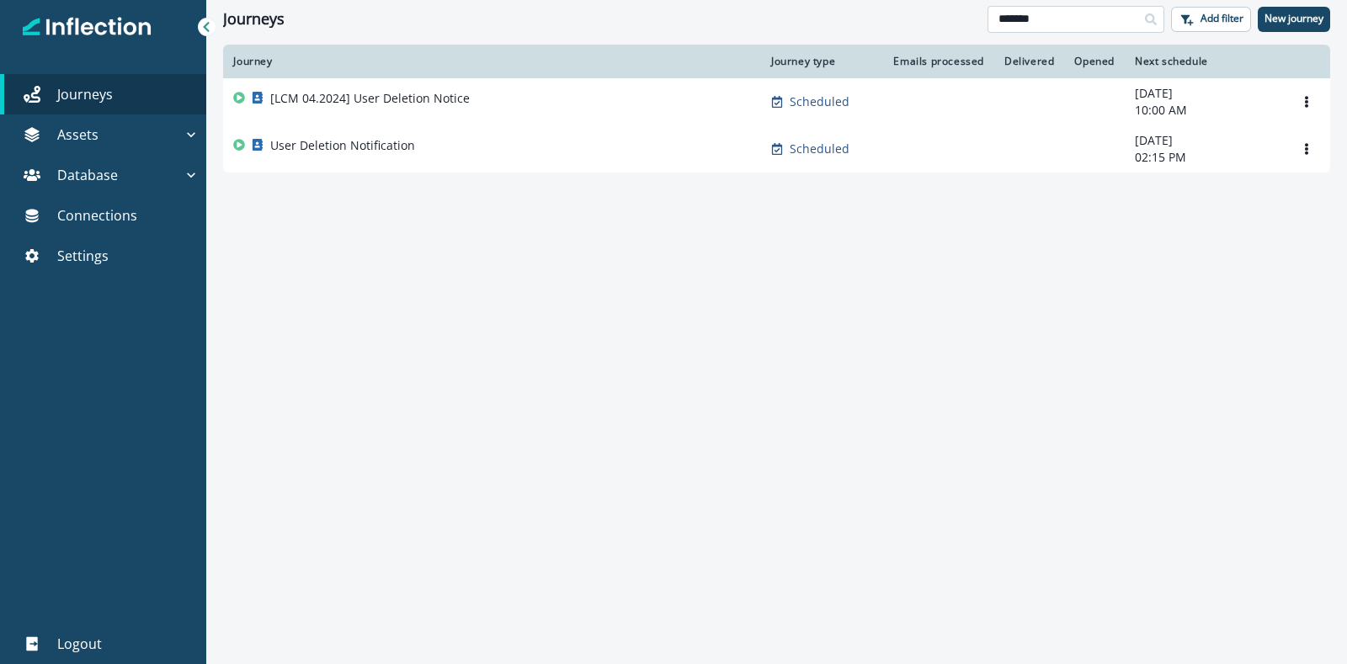
click at [1077, 29] on input "*******" at bounding box center [1075, 19] width 177 height 27
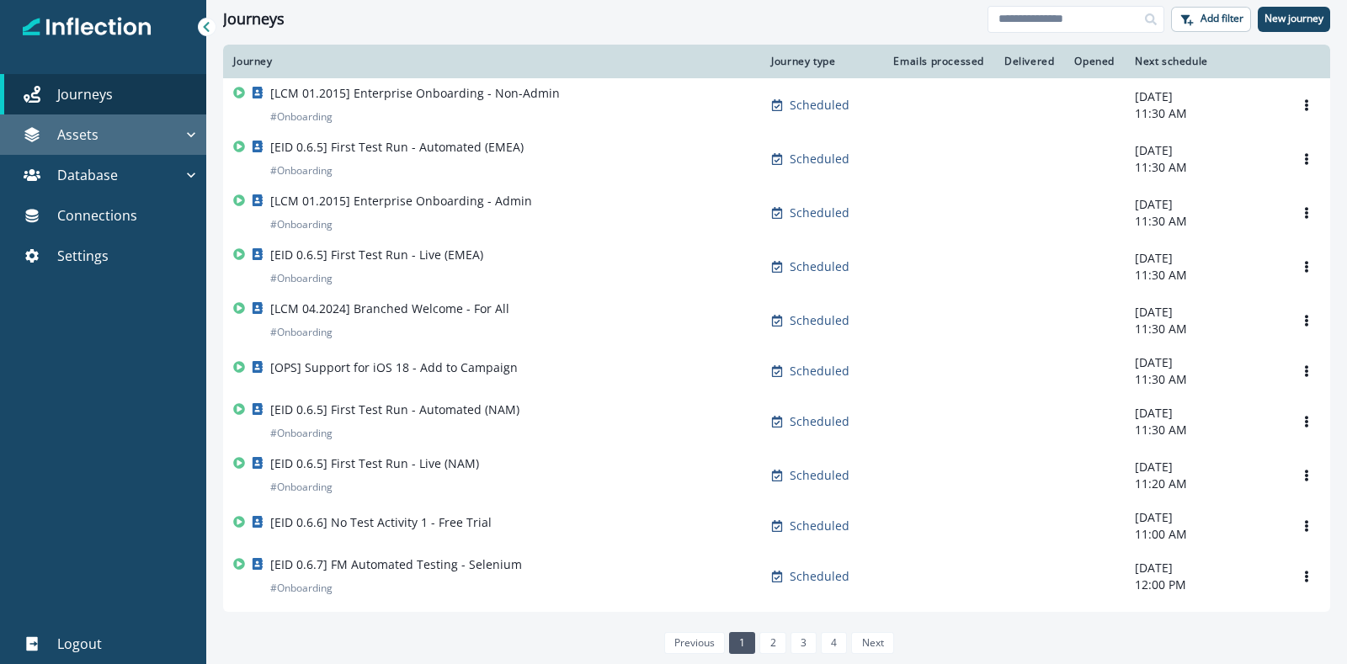
click at [51, 127] on div "Assets" at bounding box center [95, 135] width 176 height 20
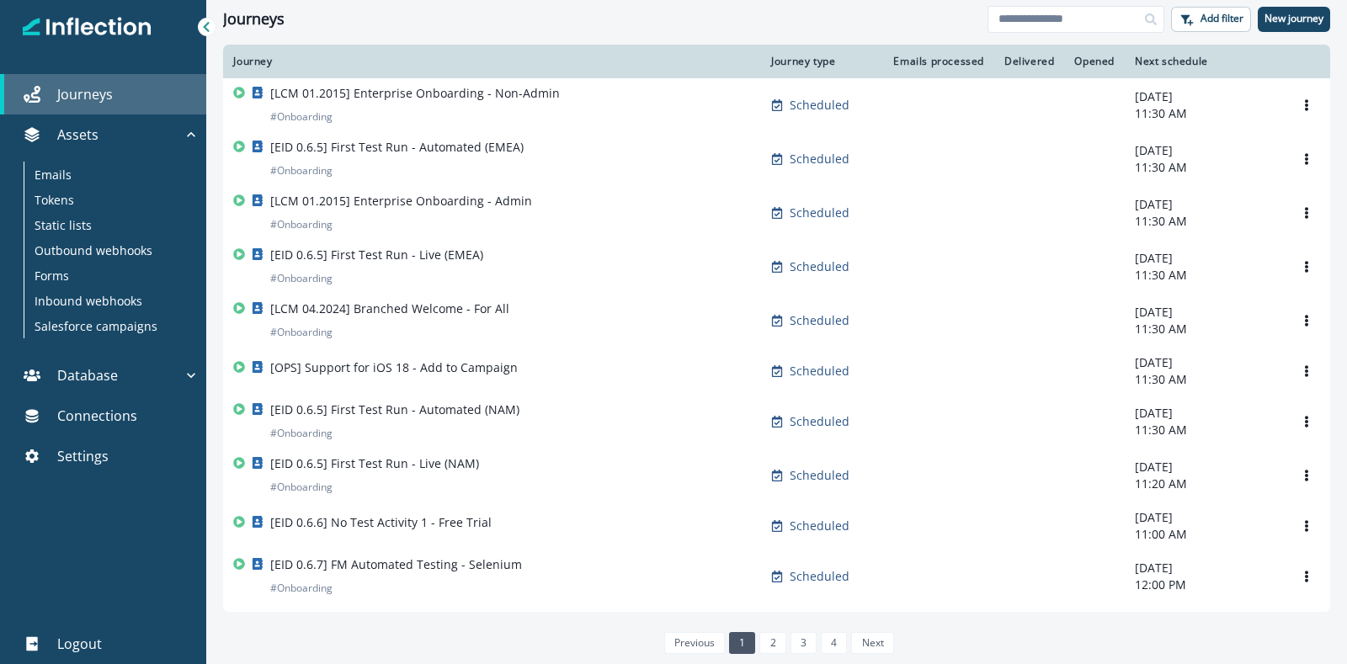
click at [72, 102] on p "Journeys" at bounding box center [85, 94] width 56 height 20
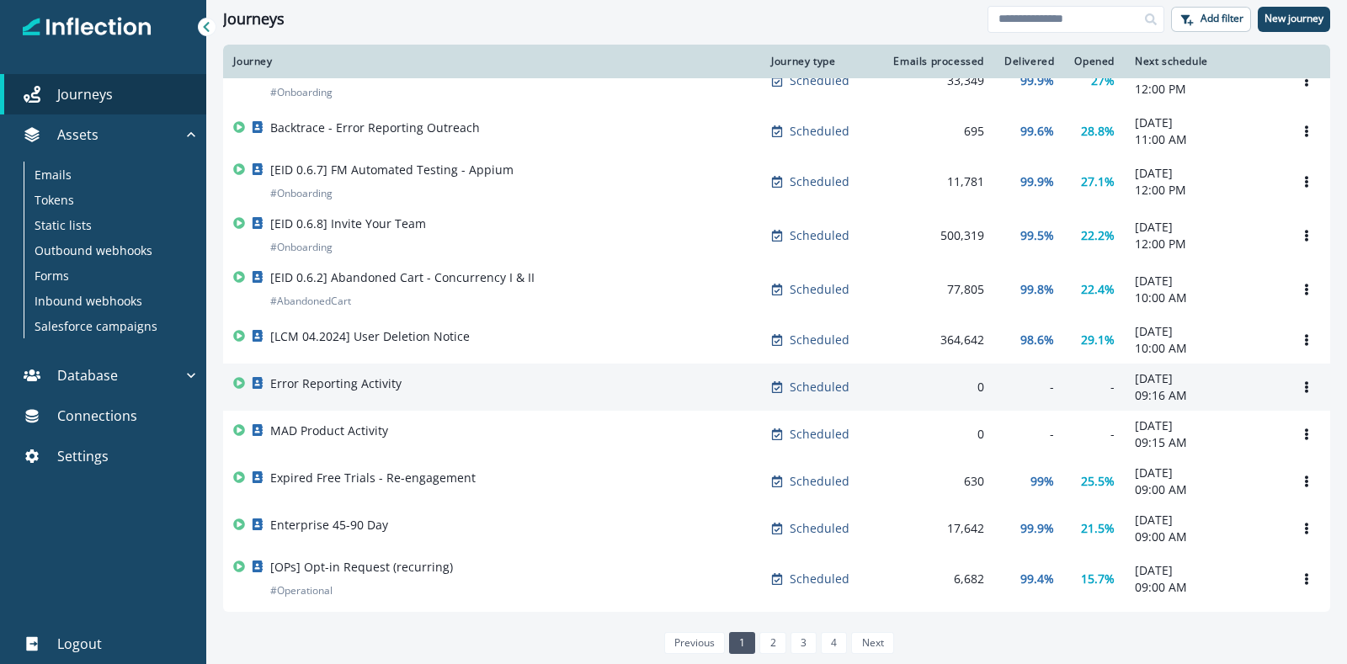
scroll to position [631, 0]
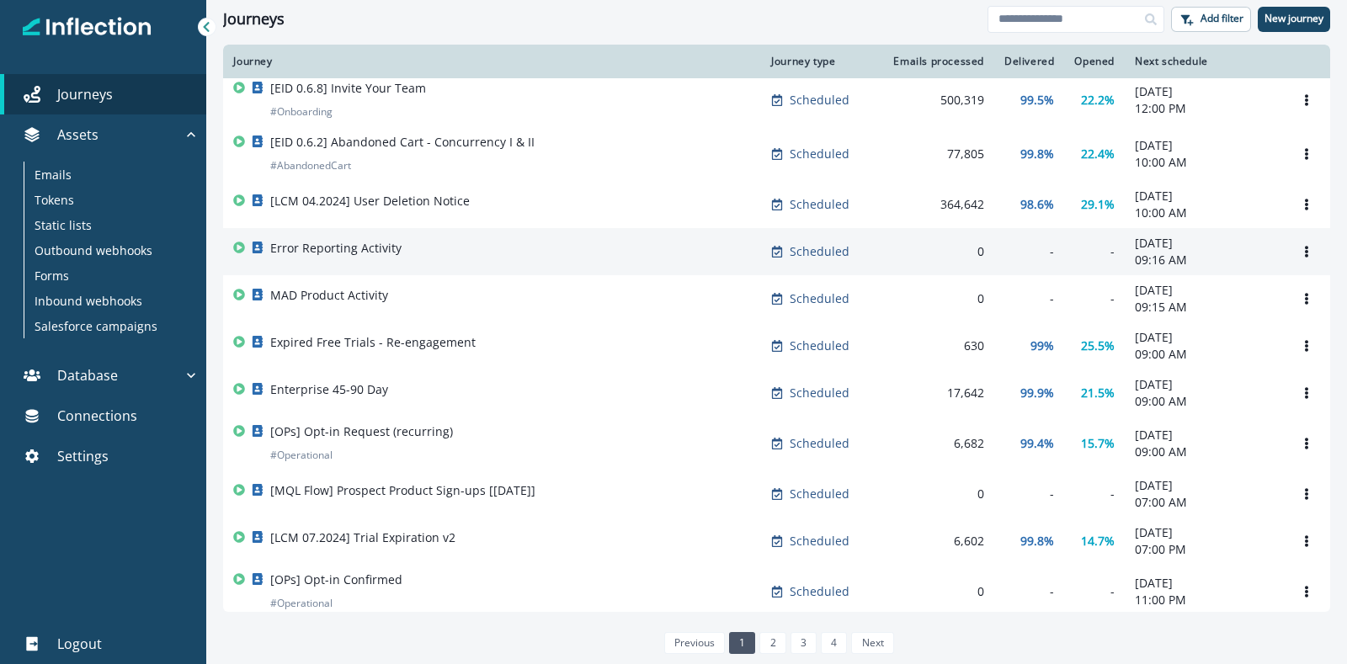
click at [601, 263] on div "Error Reporting Activity" at bounding box center [492, 252] width 518 height 24
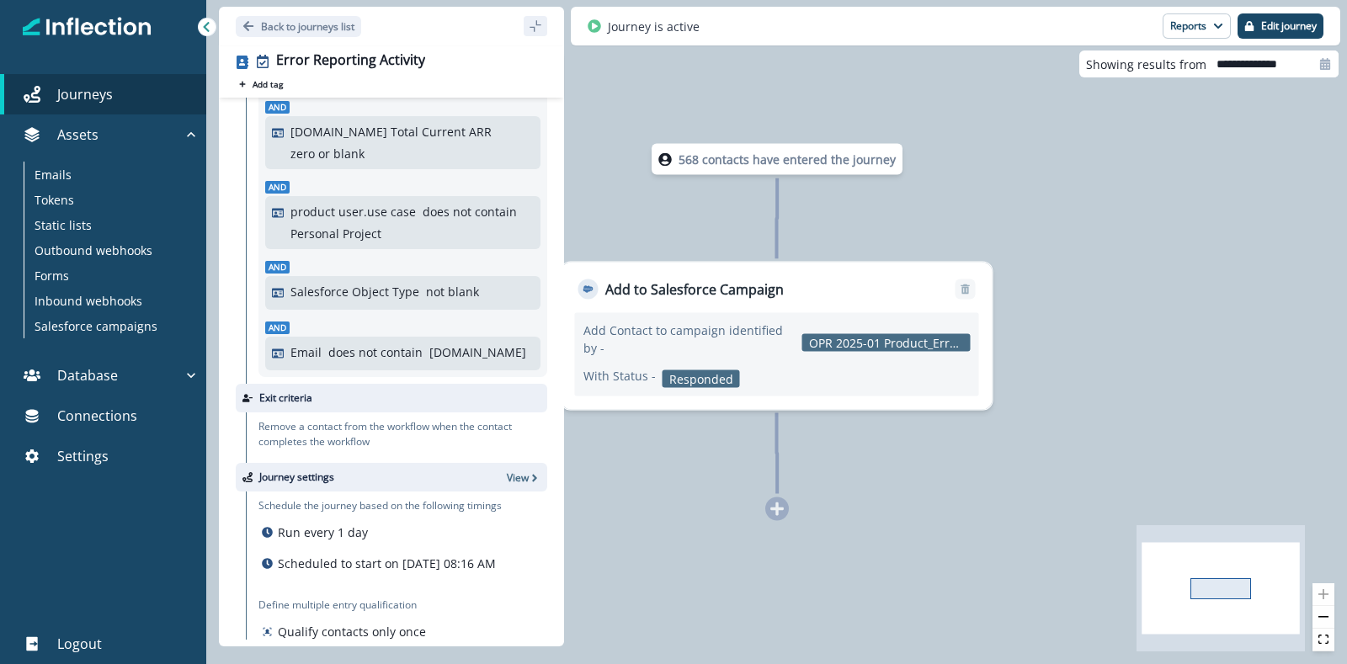
scroll to position [375, 0]
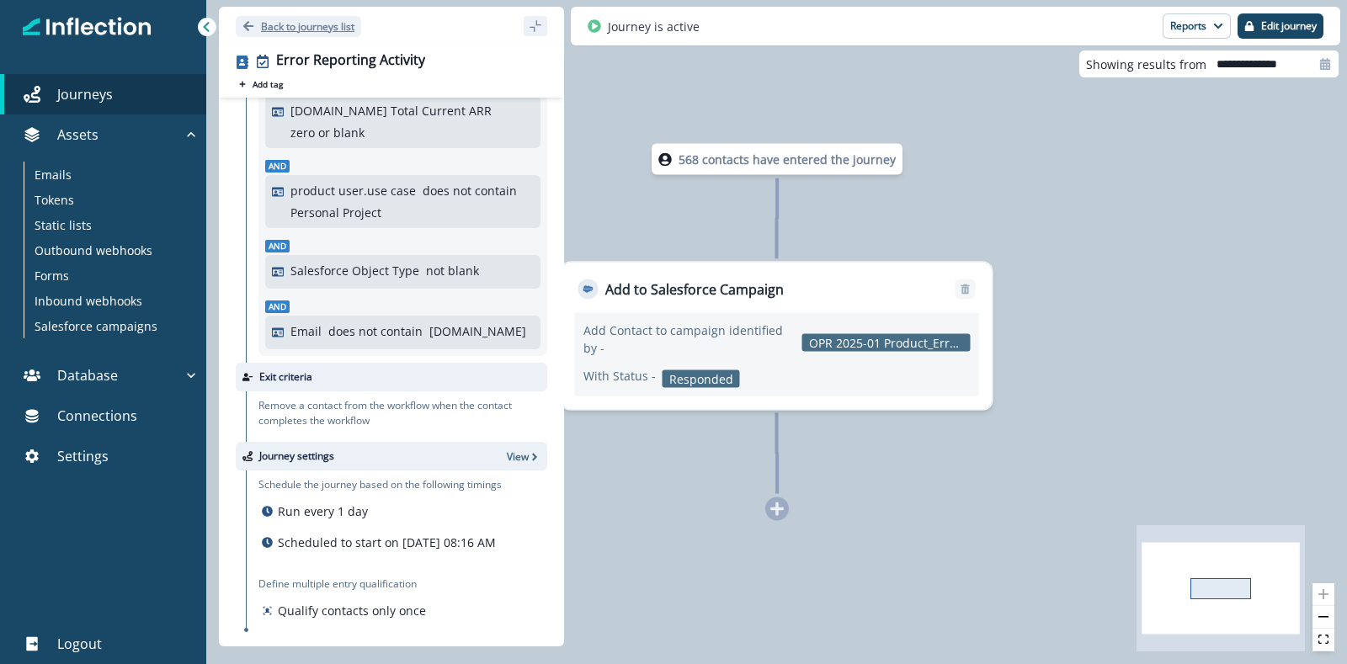
click at [260, 27] on button "Back to journeys list" at bounding box center [298, 26] width 125 height 21
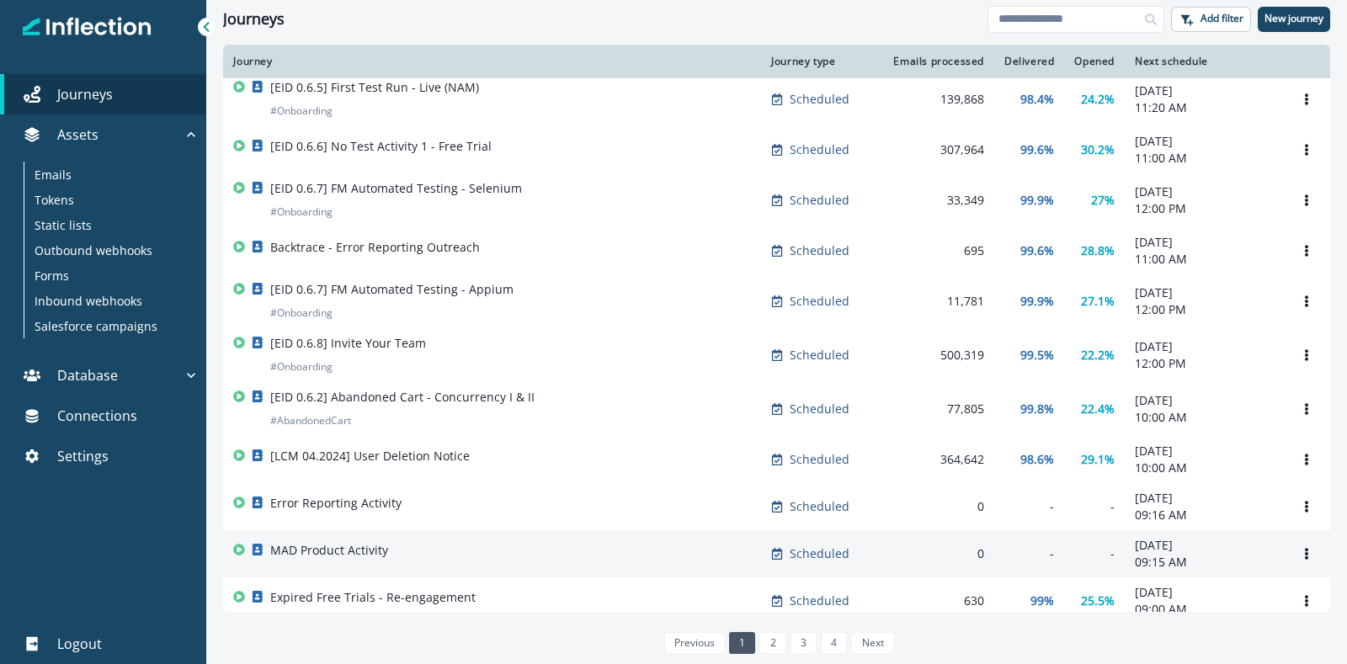
scroll to position [420, 0]
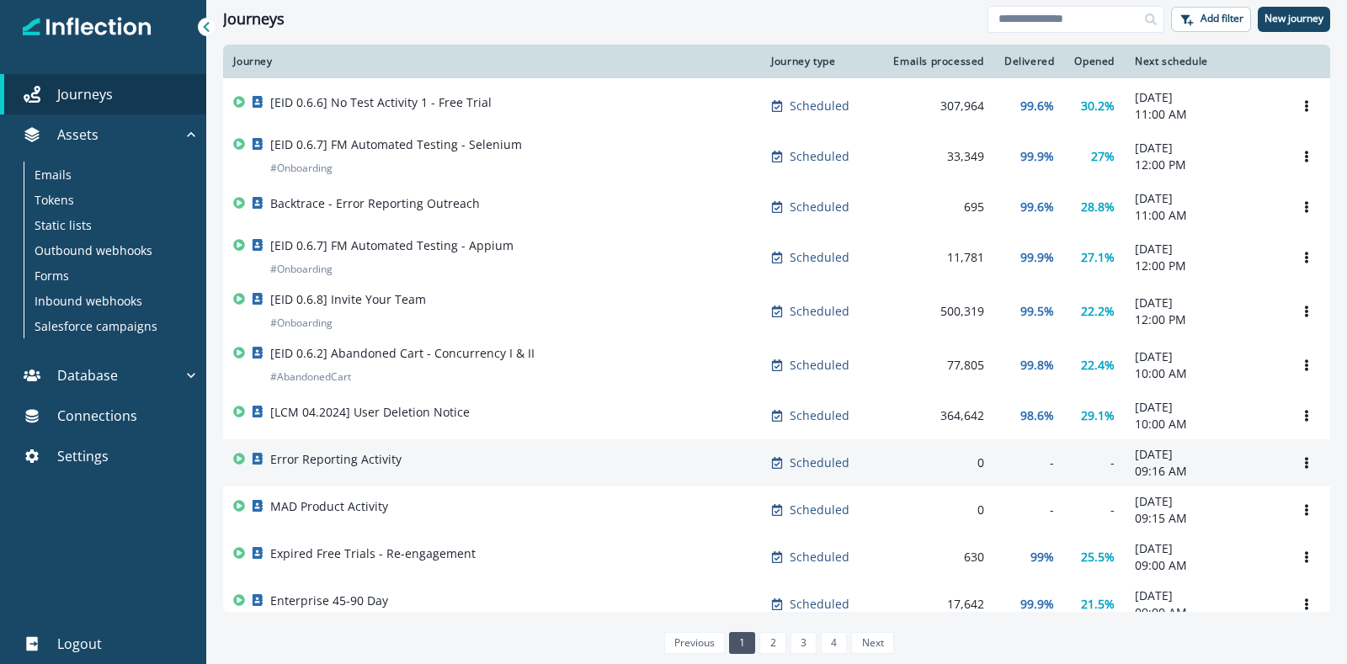
click at [504, 475] on div "Error Reporting Activity" at bounding box center [492, 463] width 518 height 24
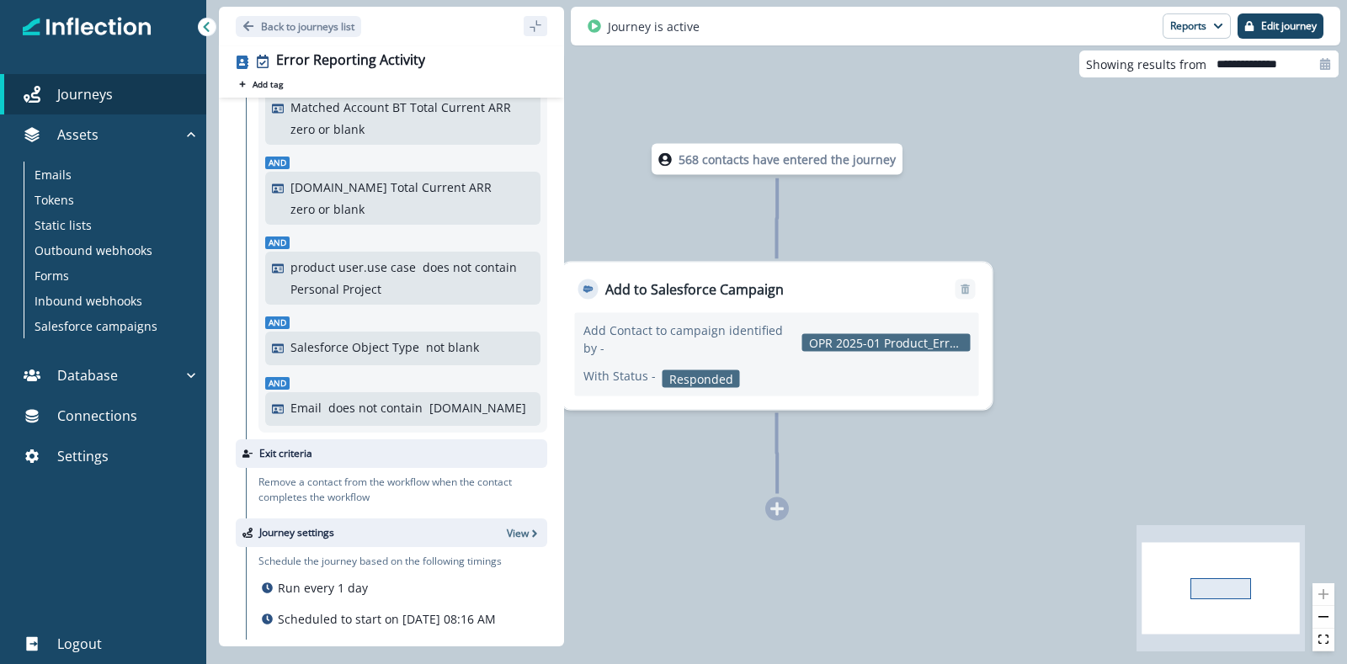
scroll to position [59, 0]
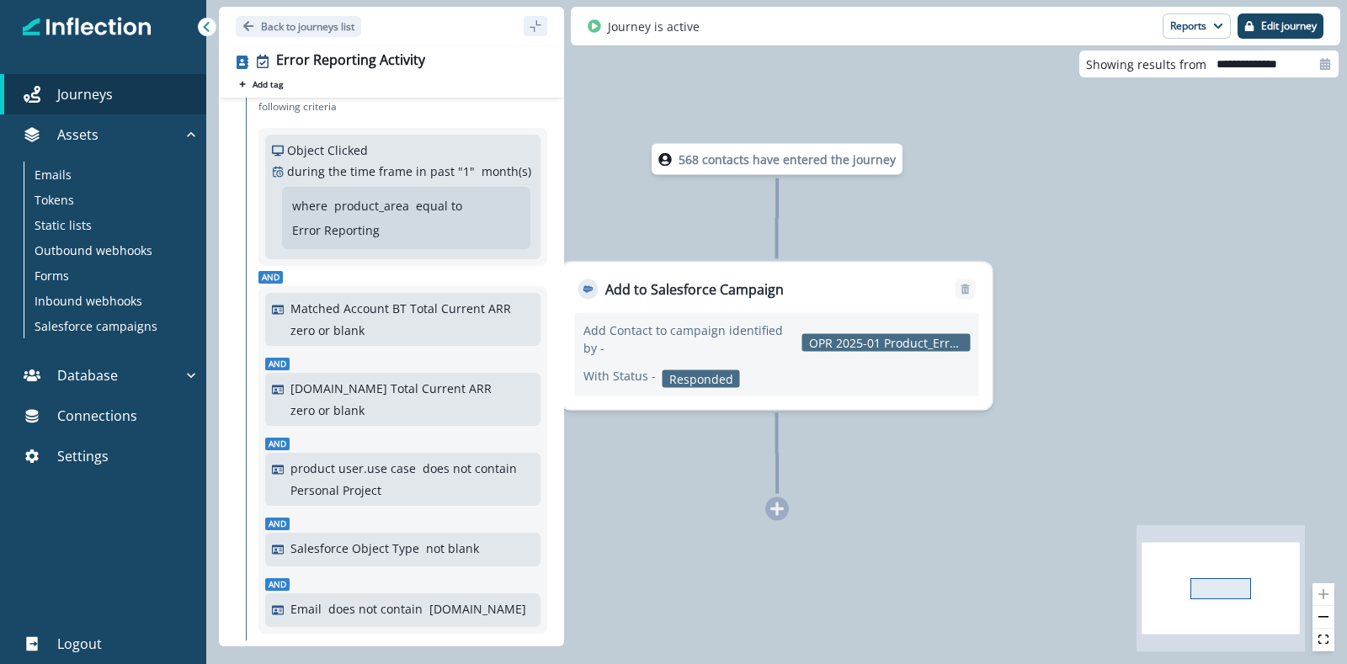
click at [263, 39] on div "Back to journeys list" at bounding box center [391, 26] width 345 height 39
click at [276, 20] on p "Back to journeys list" at bounding box center [307, 26] width 93 height 14
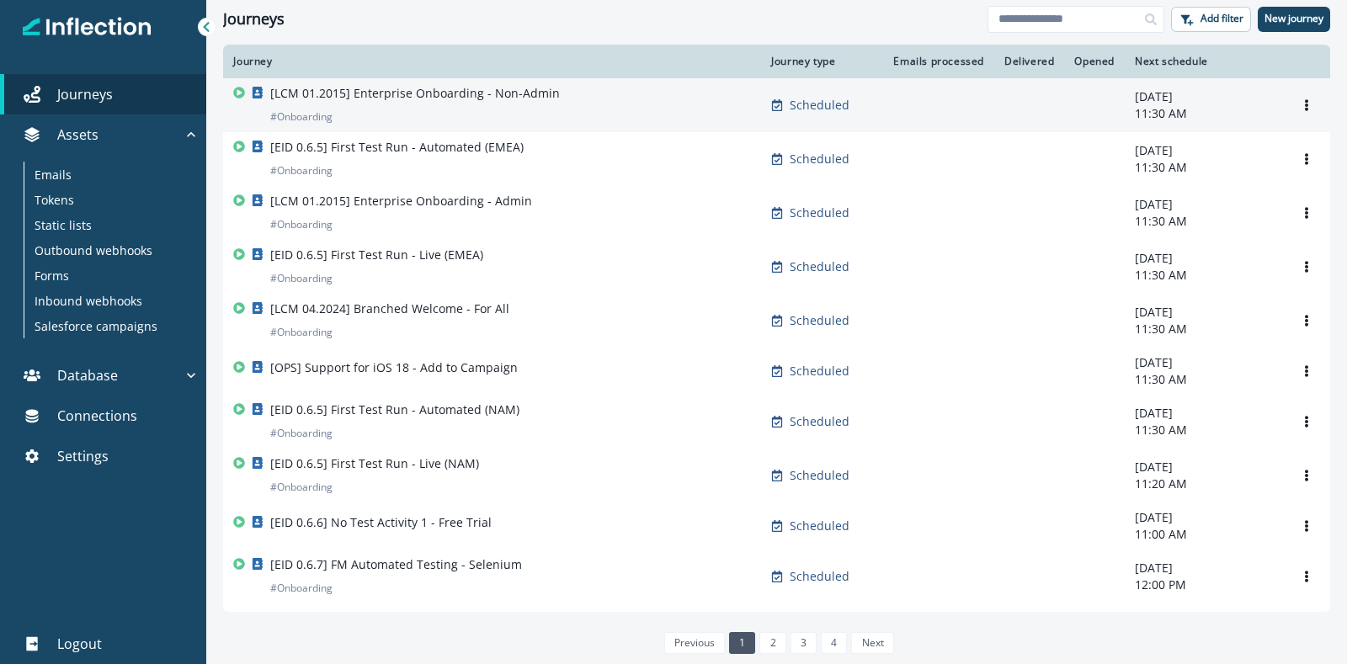
click at [396, 108] on div "[LCM 01.2015] Enterprise Onboarding - Non-Admin # Onboarding" at bounding box center [415, 105] width 290 height 40
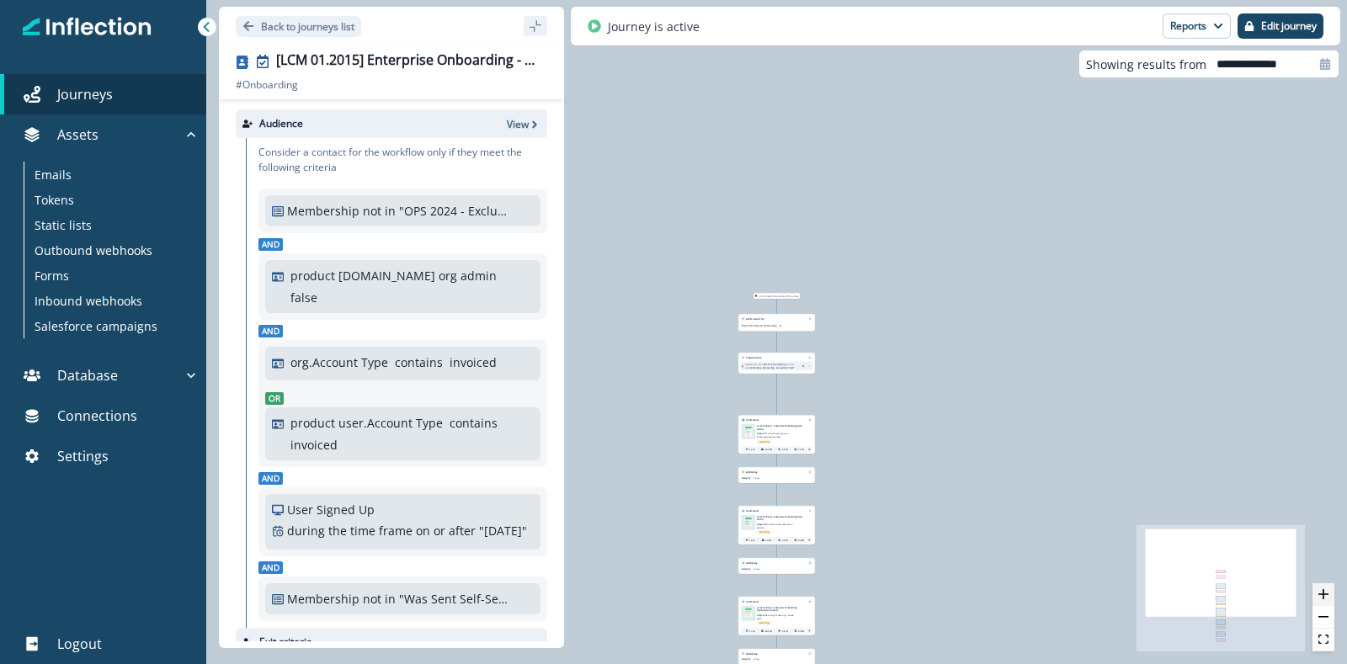
click at [1077, 530] on button "zoom in" at bounding box center [1323, 594] width 22 height 23
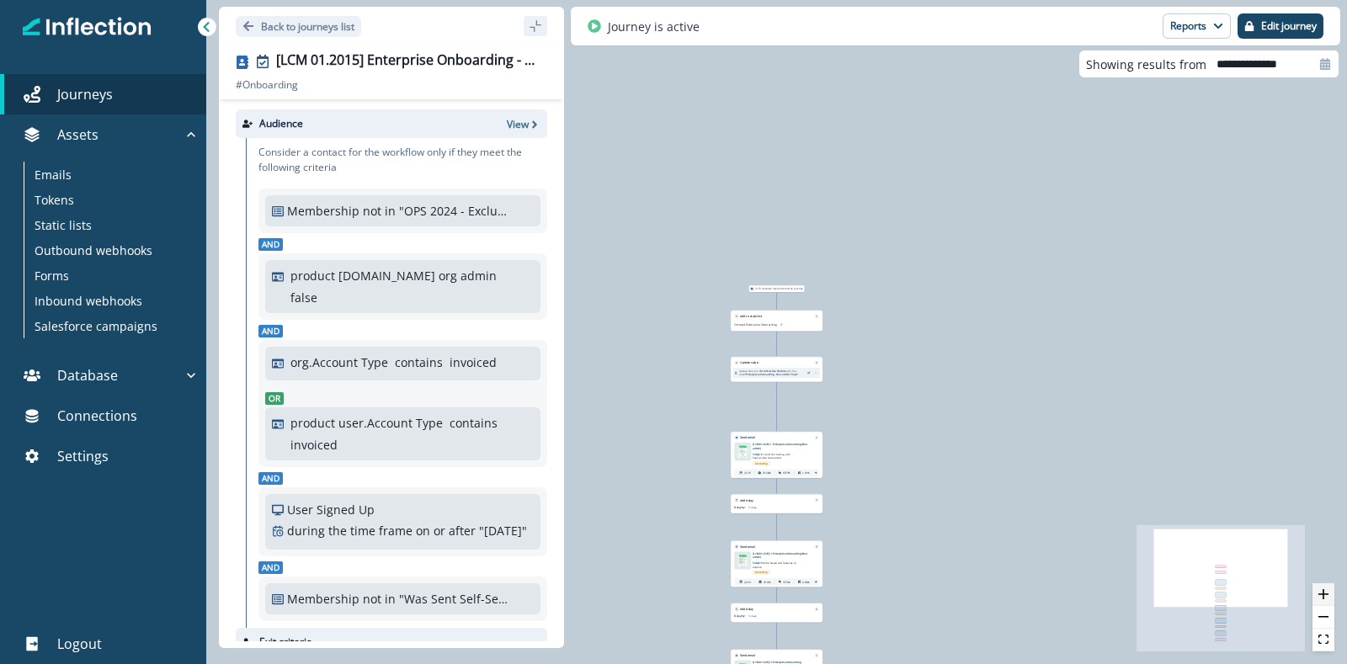
click at [1077, 530] on button "zoom in" at bounding box center [1323, 594] width 22 height 23
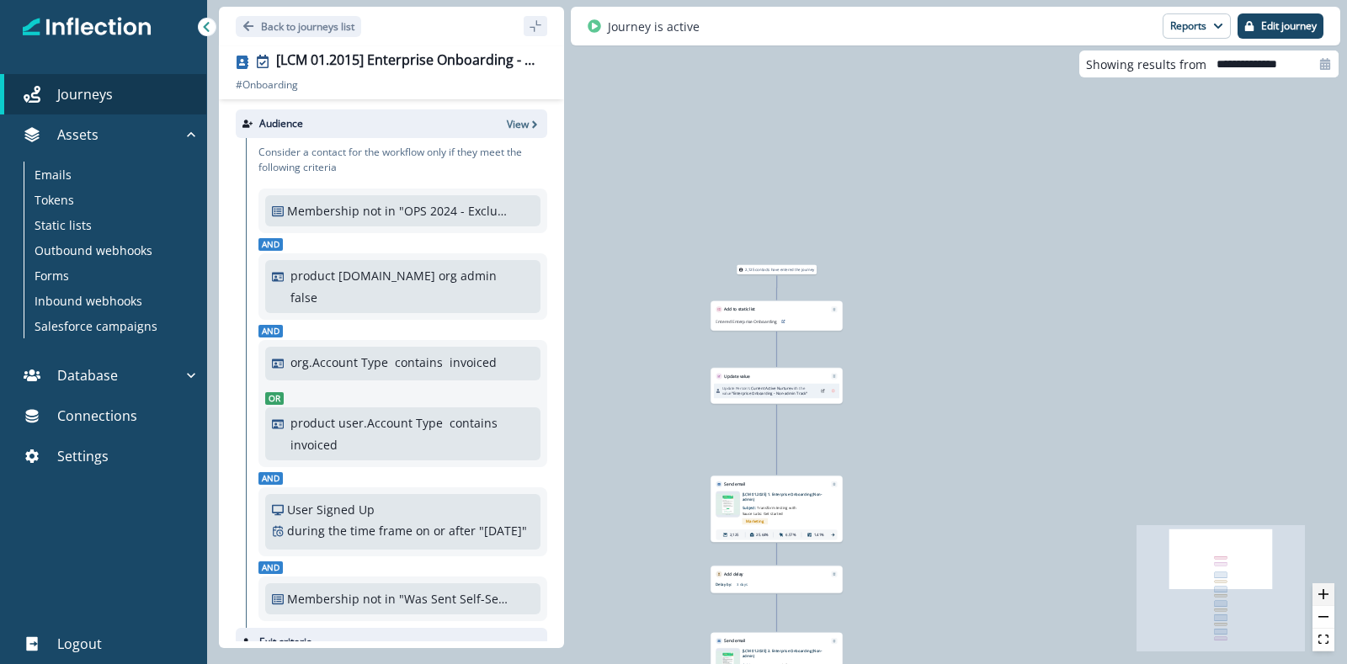
click at [1077, 530] on button "zoom in" at bounding box center [1323, 594] width 22 height 23
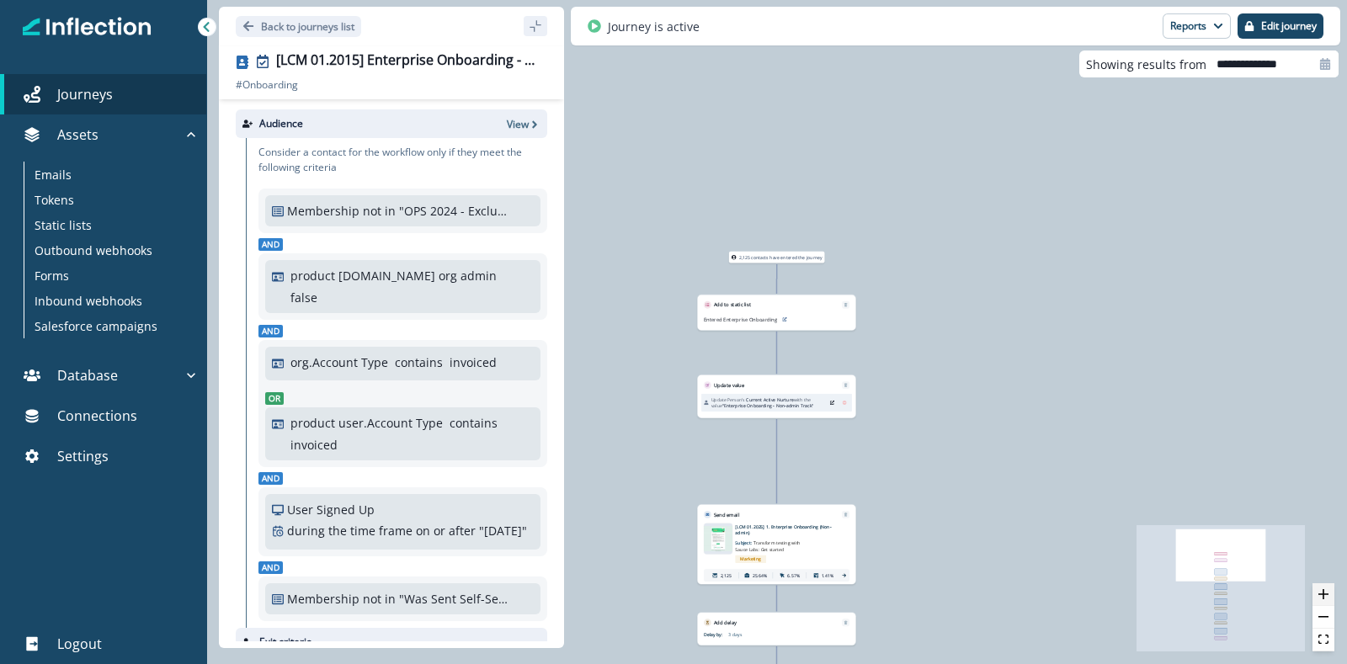
click at [1077, 530] on button "zoom in" at bounding box center [1323, 594] width 22 height 23
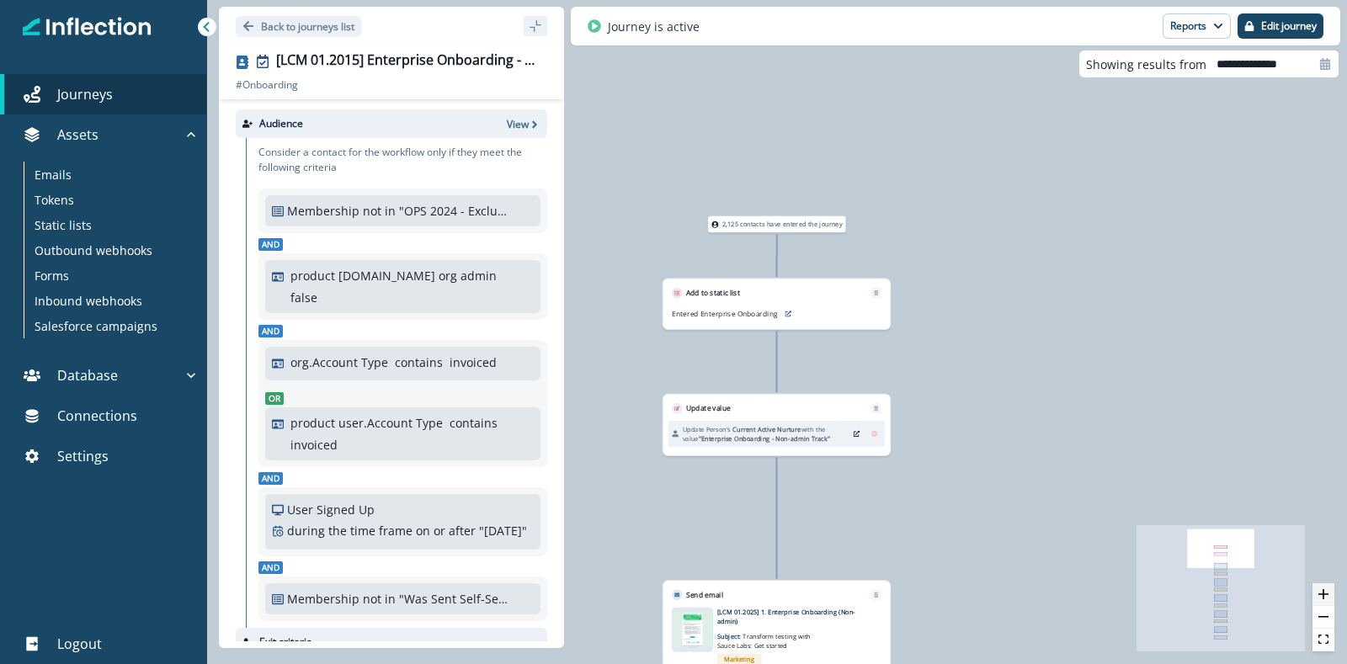
click at [1077, 530] on button "zoom in" at bounding box center [1323, 594] width 22 height 23
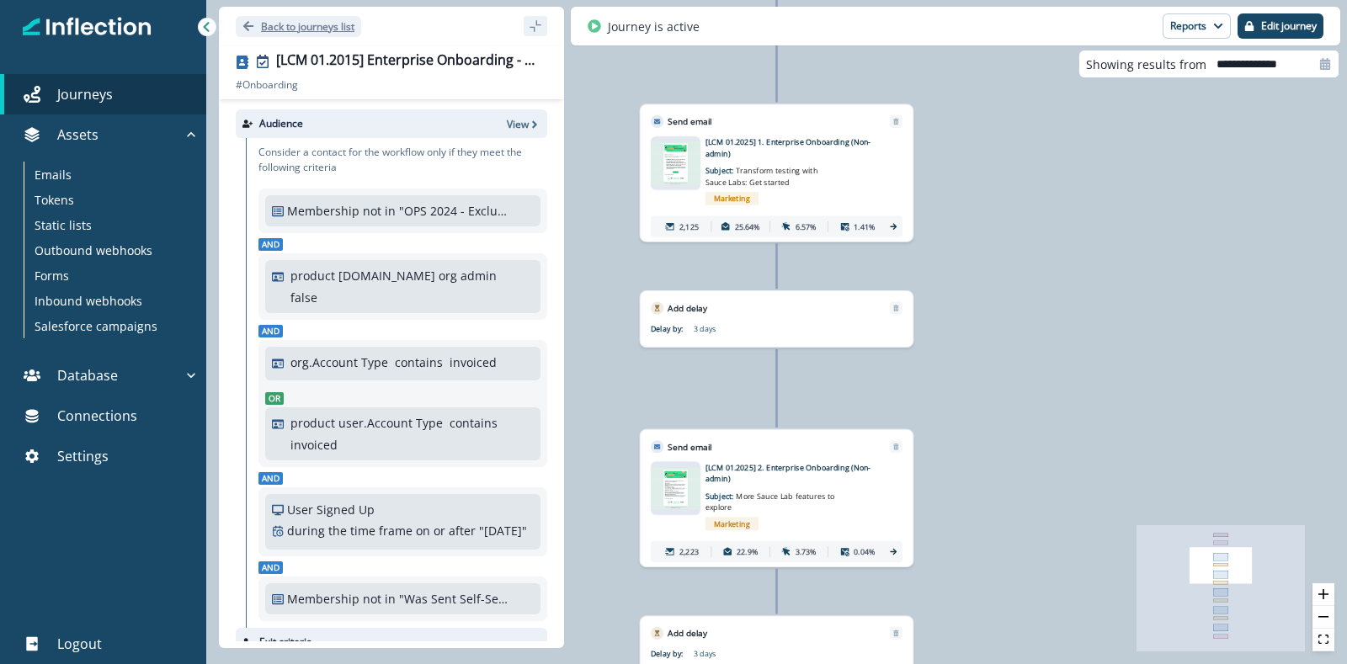
click at [279, 33] on button "Back to journeys list" at bounding box center [298, 26] width 125 height 21
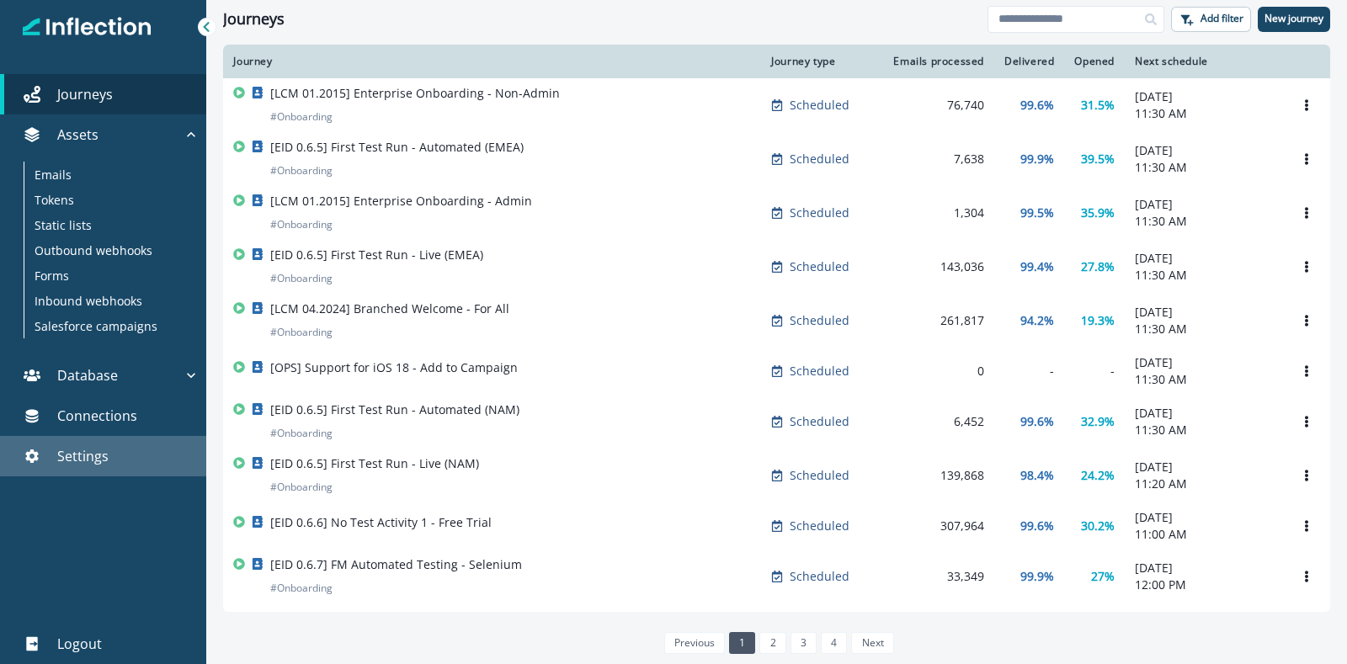
click at [121, 456] on div "Settings" at bounding box center [103, 456] width 193 height 20
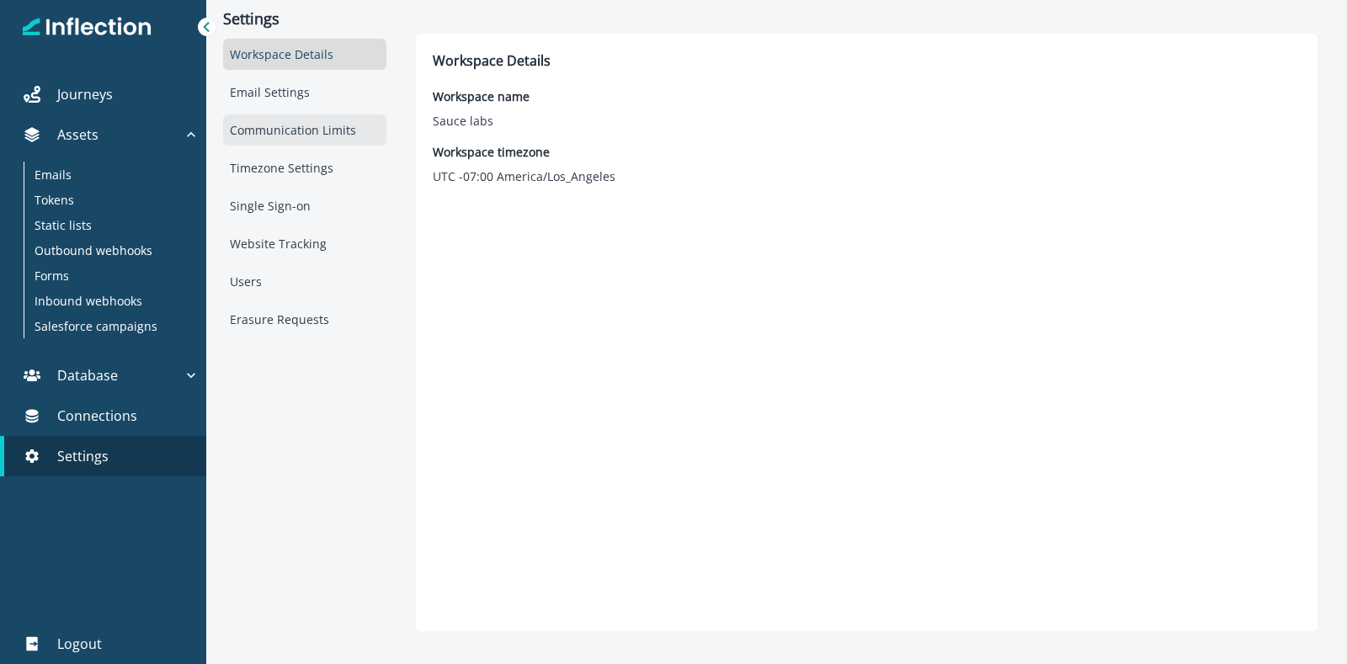
click at [293, 132] on div "Communication Limits" at bounding box center [304, 129] width 163 height 31
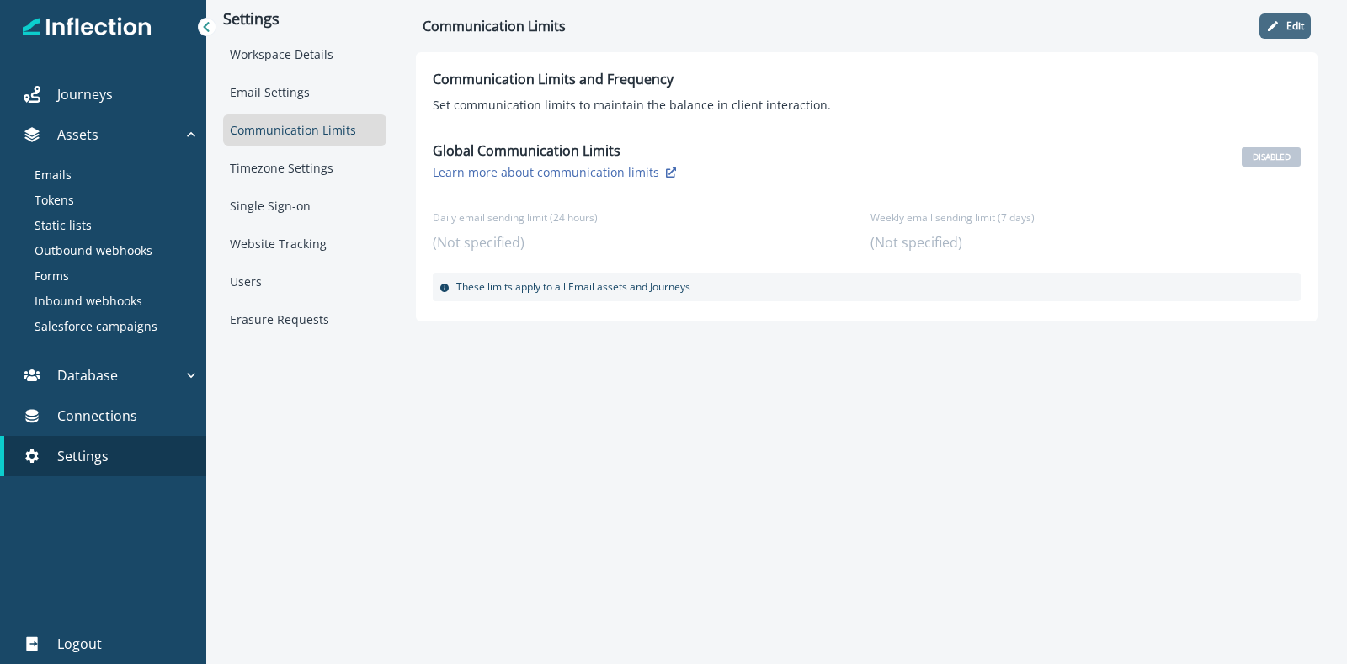
click at [1077, 29] on icon "button" at bounding box center [1272, 25] width 13 height 13
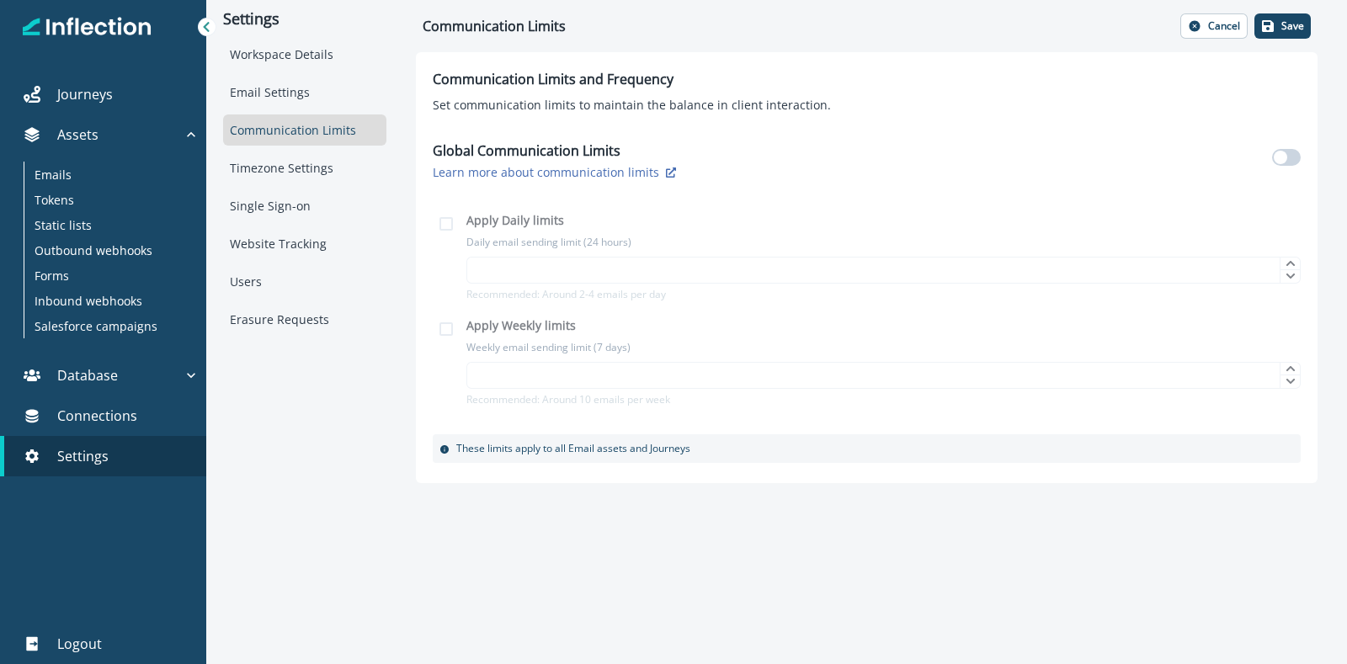
click at [362, 407] on div "Settings Workspace Details Email Settings Communication Limits Timezone Setting…" at bounding box center [304, 241] width 197 height 483
click at [205, 29] on icon at bounding box center [206, 27] width 12 height 12
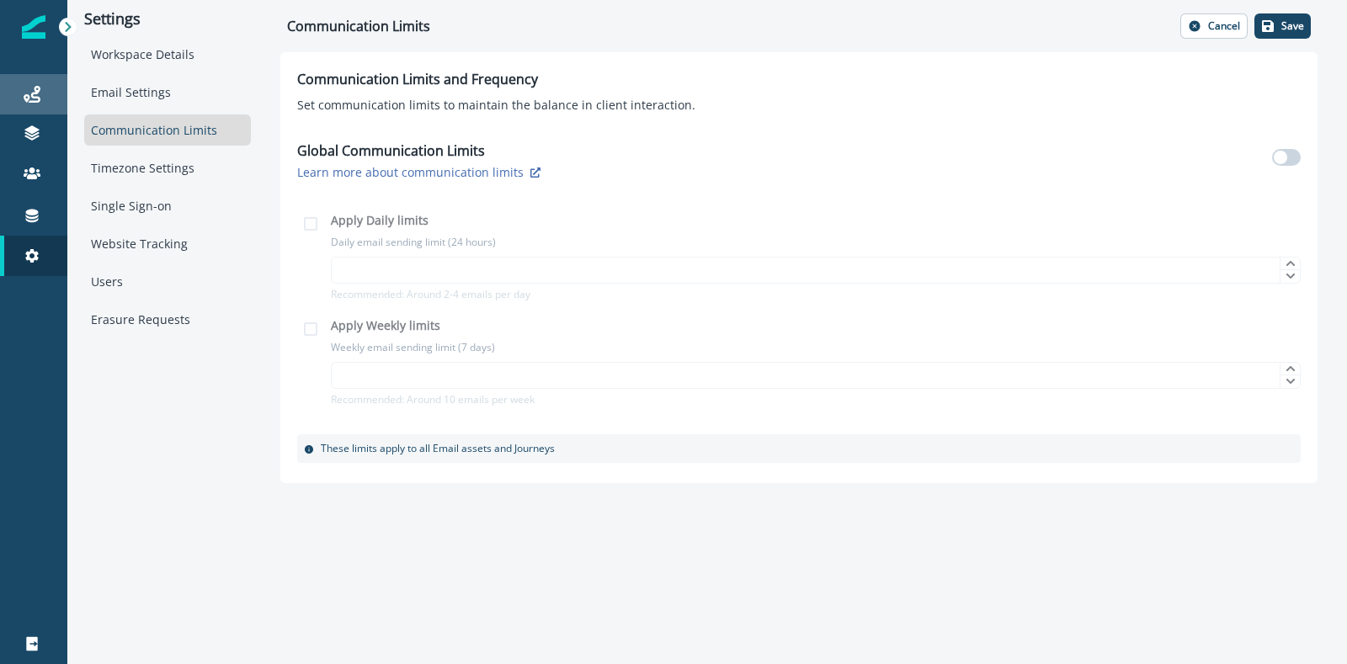
click at [51, 94] on div "Journeys" at bounding box center [34, 94] width 54 height 20
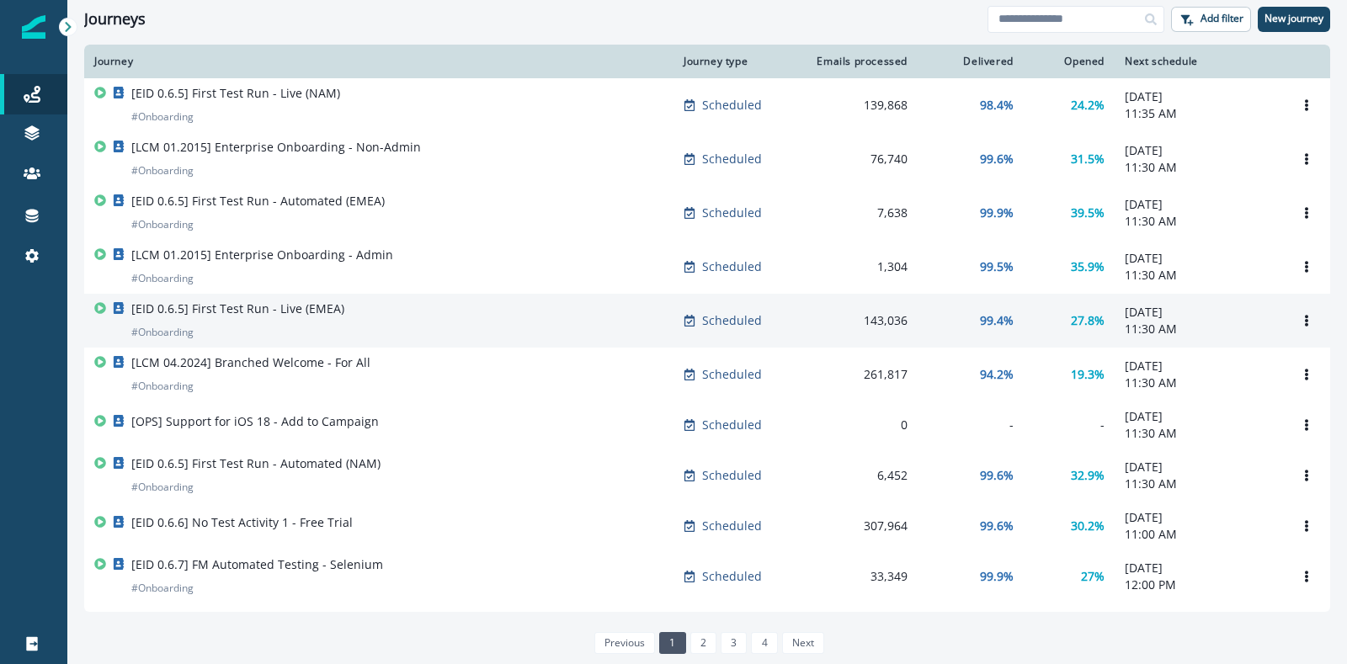
click at [267, 317] on p "[EID 0.6.5] First Test Run - Live (EMEA)" at bounding box center [237, 309] width 213 height 17
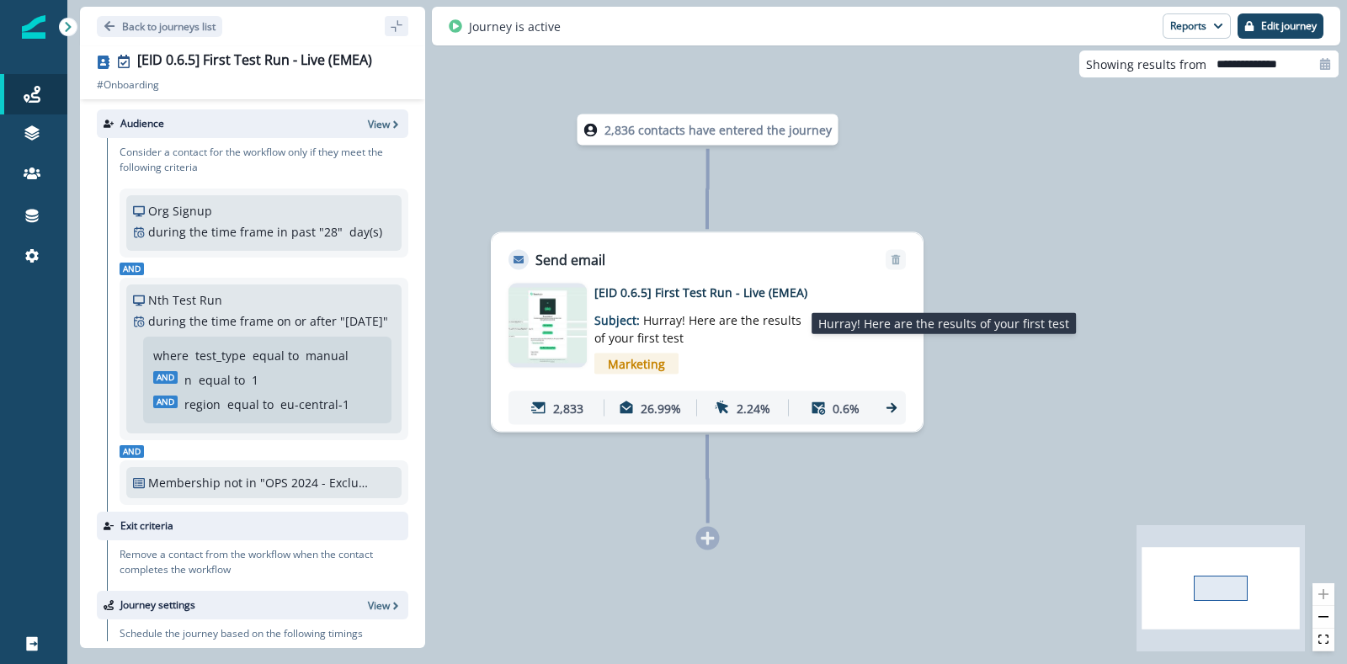
click at [692, 326] on span "Hurray! Here are the results of your first test" at bounding box center [697, 329] width 207 height 34
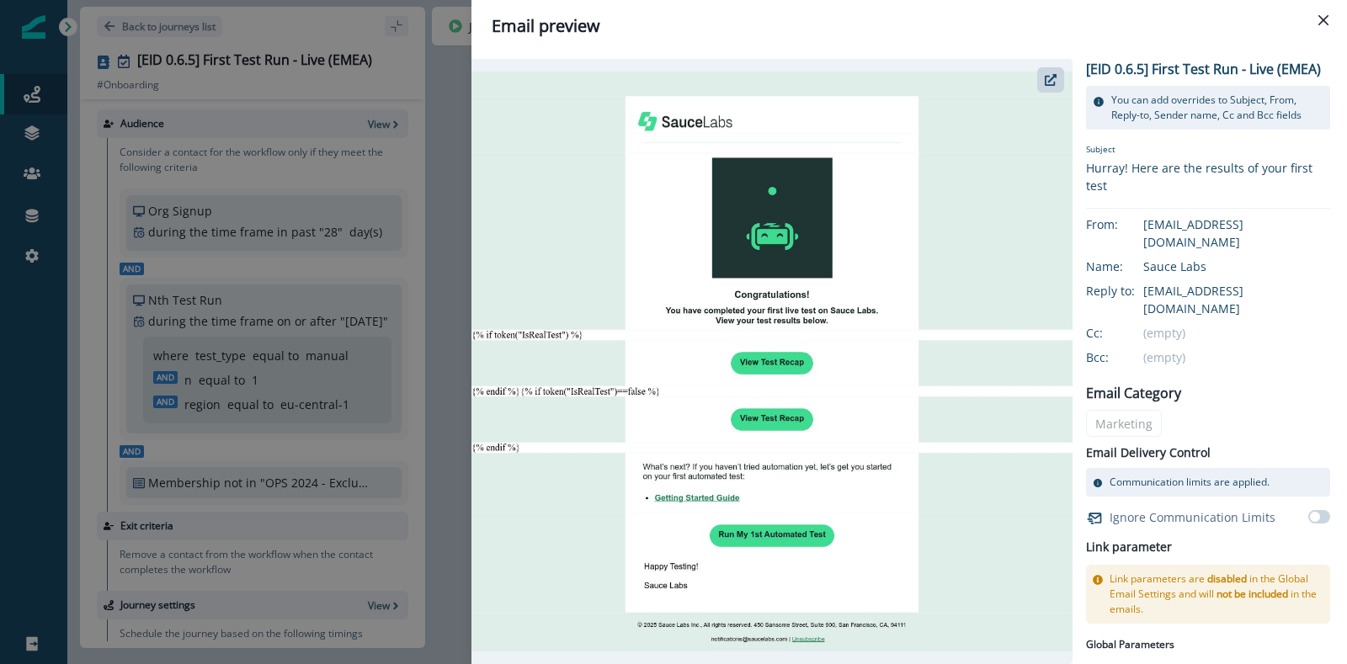
click at [95, 27] on div "Email preview [EID 0.6.5] First Test Run - Live (EMEA) You can add overrides to…" at bounding box center [673, 332] width 1347 height 664
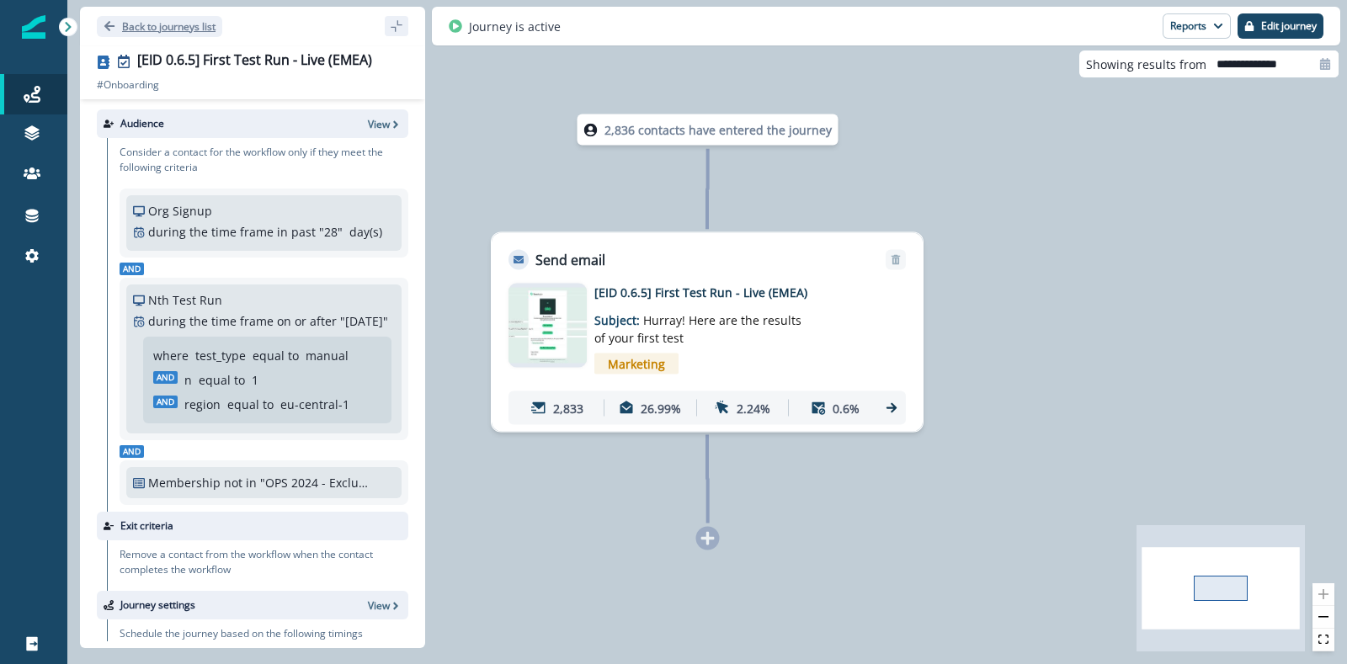
click at [172, 31] on p "Back to journeys list" at bounding box center [168, 26] width 93 height 14
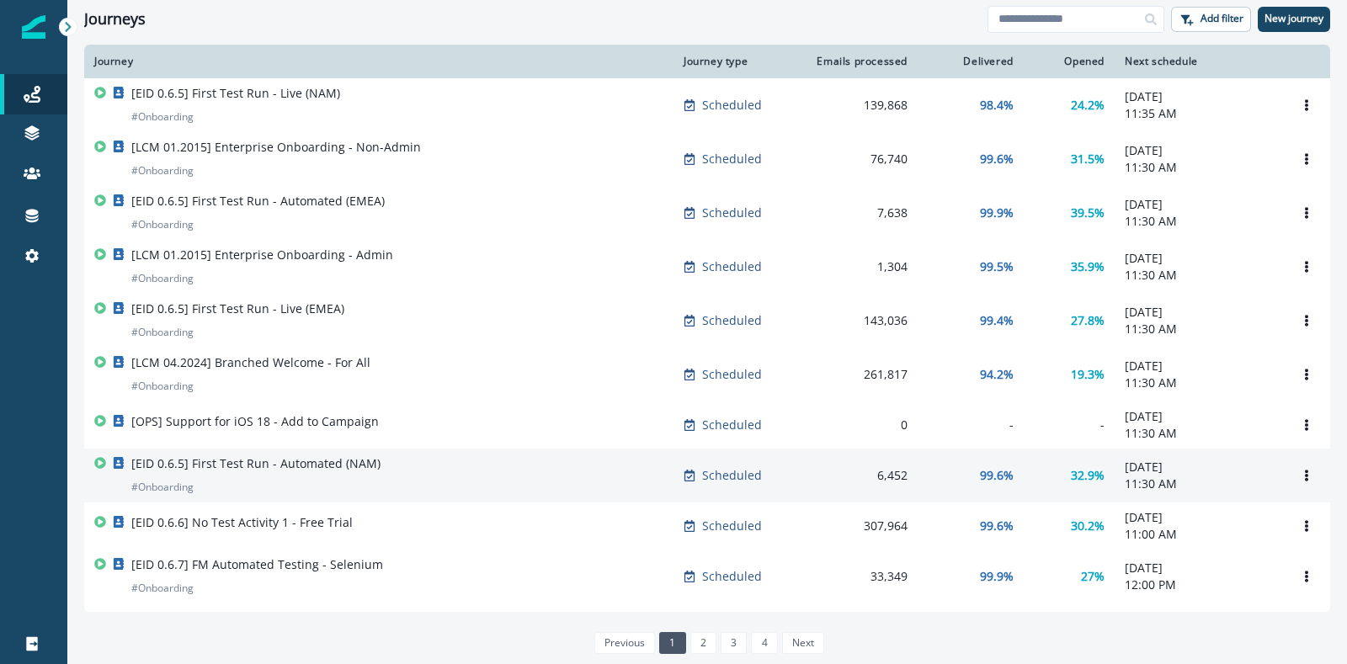
click at [410, 483] on div "[EID 0.6.5] First Test Run - Automated (NAM) # Onboarding" at bounding box center [378, 475] width 569 height 40
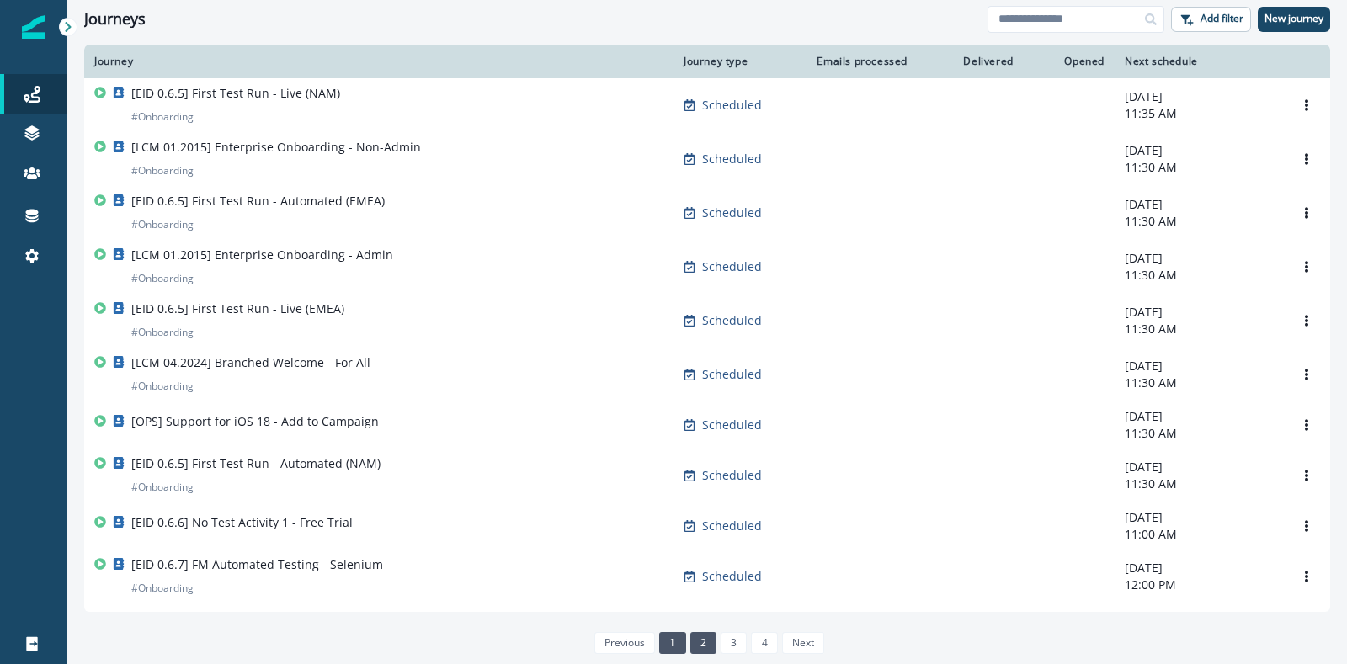
click at [704, 530] on link "2" at bounding box center [703, 643] width 26 height 22
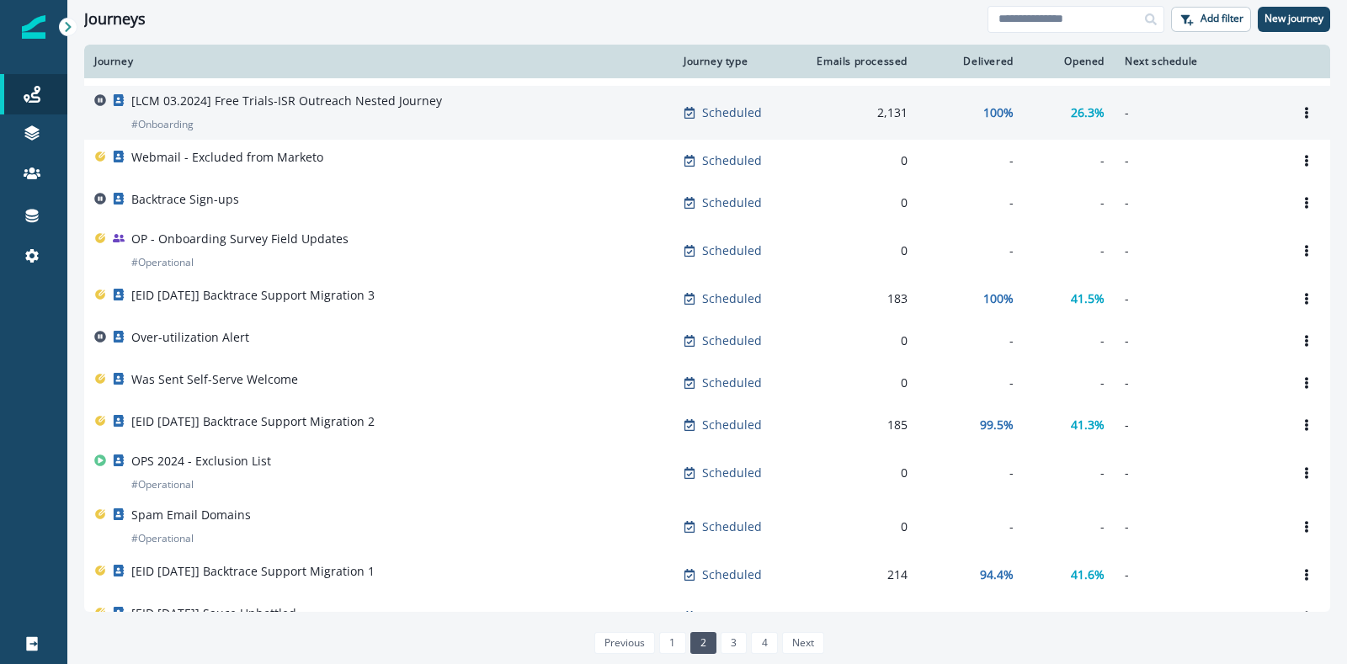
scroll to position [778, 0]
